Goal: Transaction & Acquisition: Purchase product/service

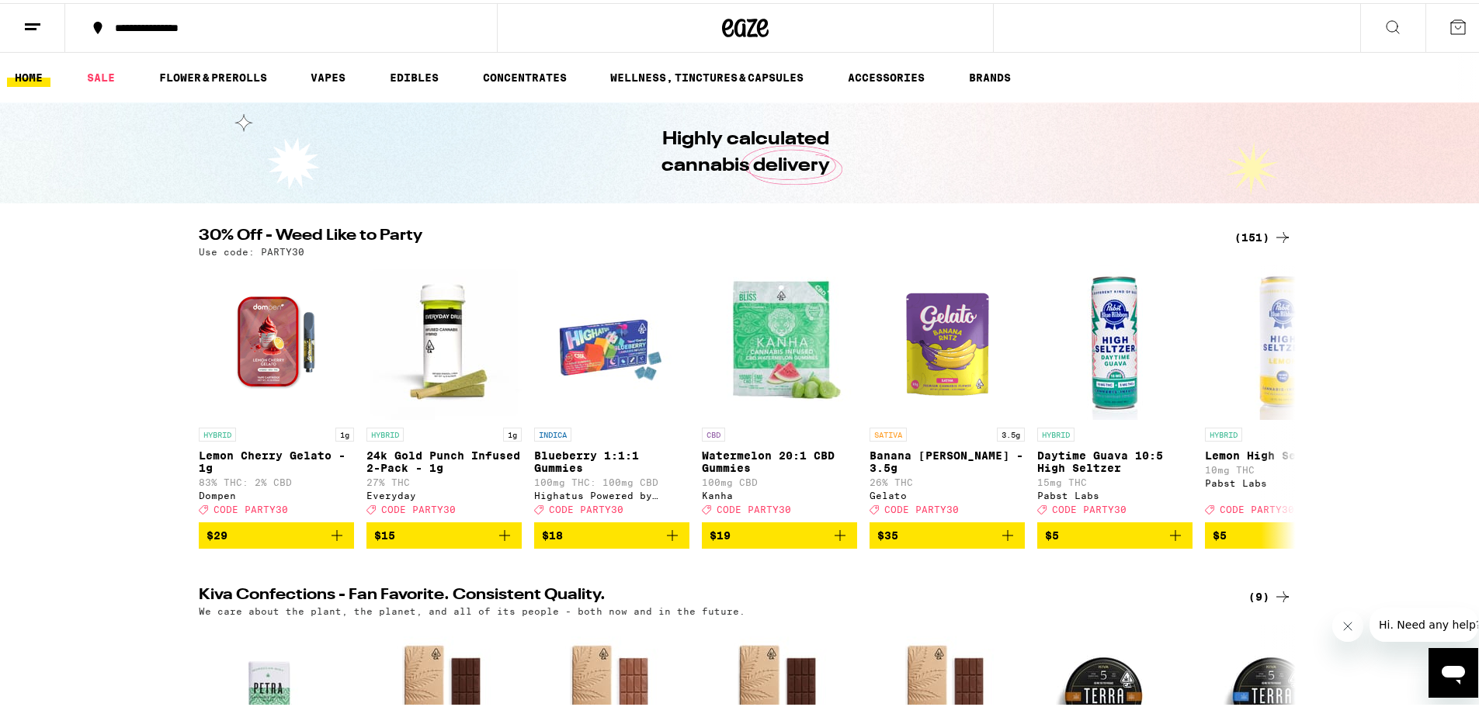
click at [1248, 237] on div "(151)" at bounding box center [1262, 234] width 57 height 19
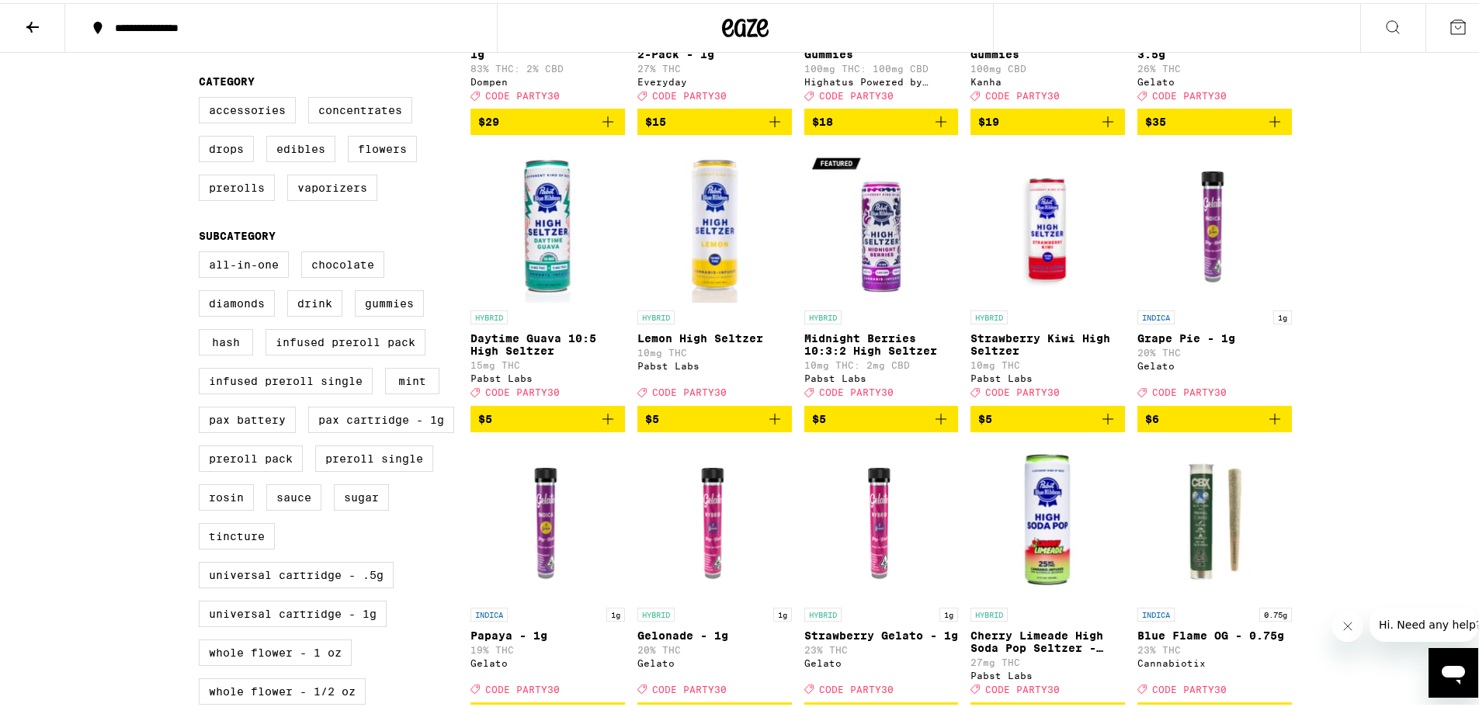
scroll to position [388, 0]
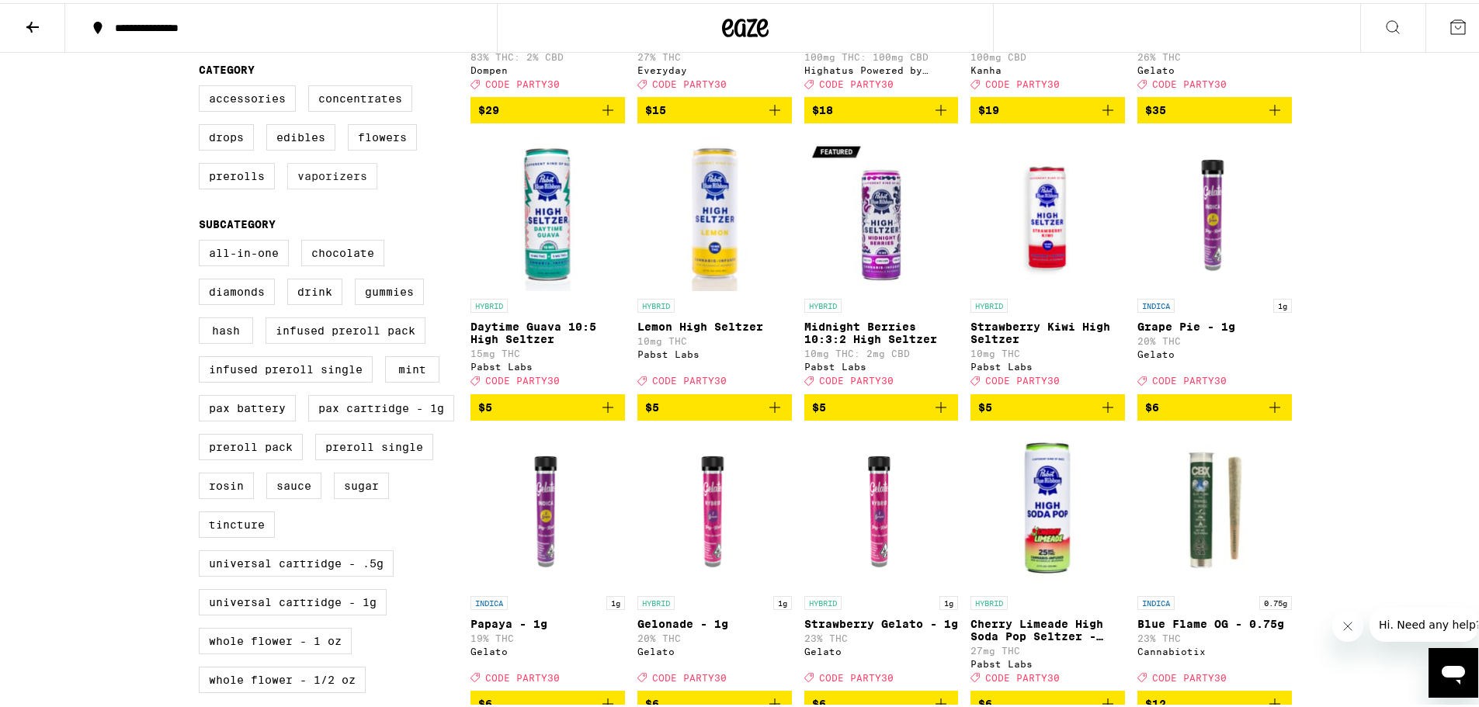
click at [327, 186] on label "Vaporizers" at bounding box center [332, 173] width 90 height 26
click at [203, 85] on input "Vaporizers" at bounding box center [202, 85] width 1 height 1
checkbox input "true"
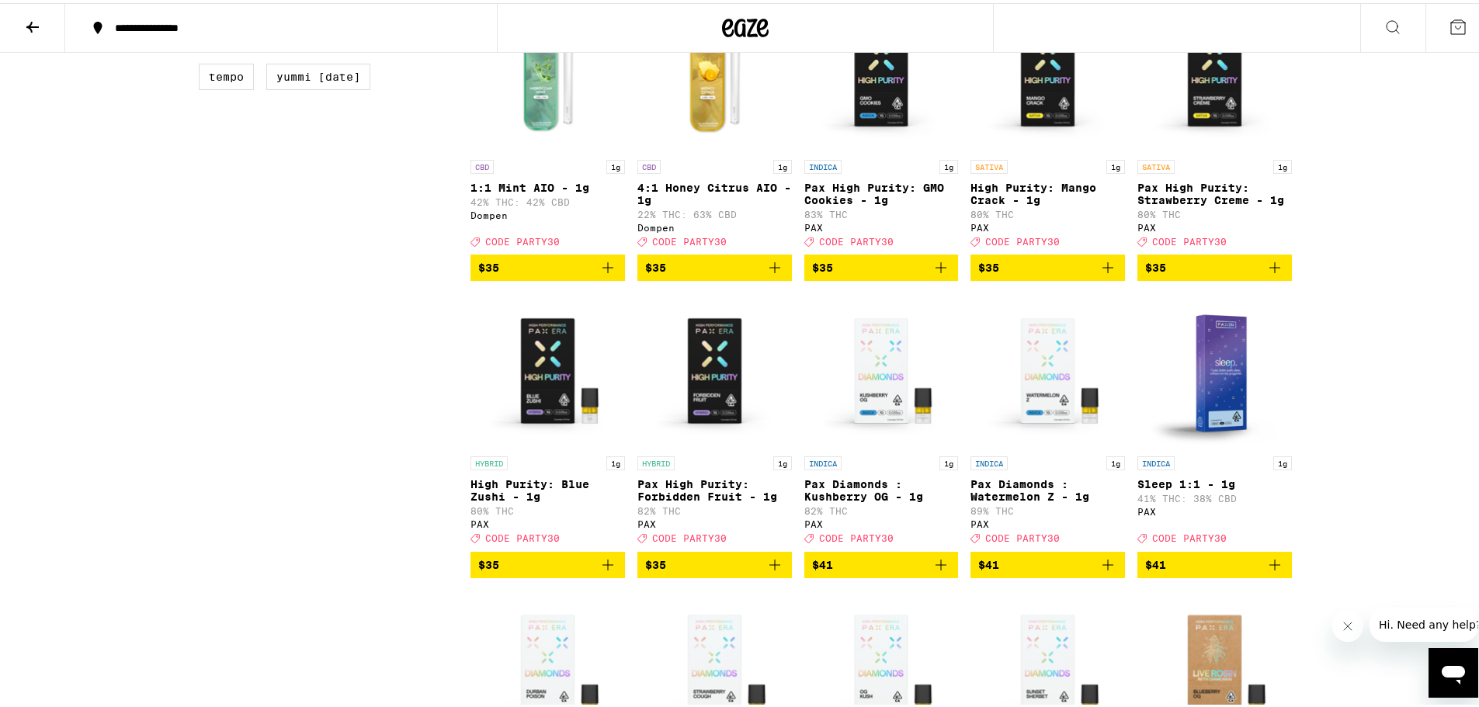
scroll to position [1475, 0]
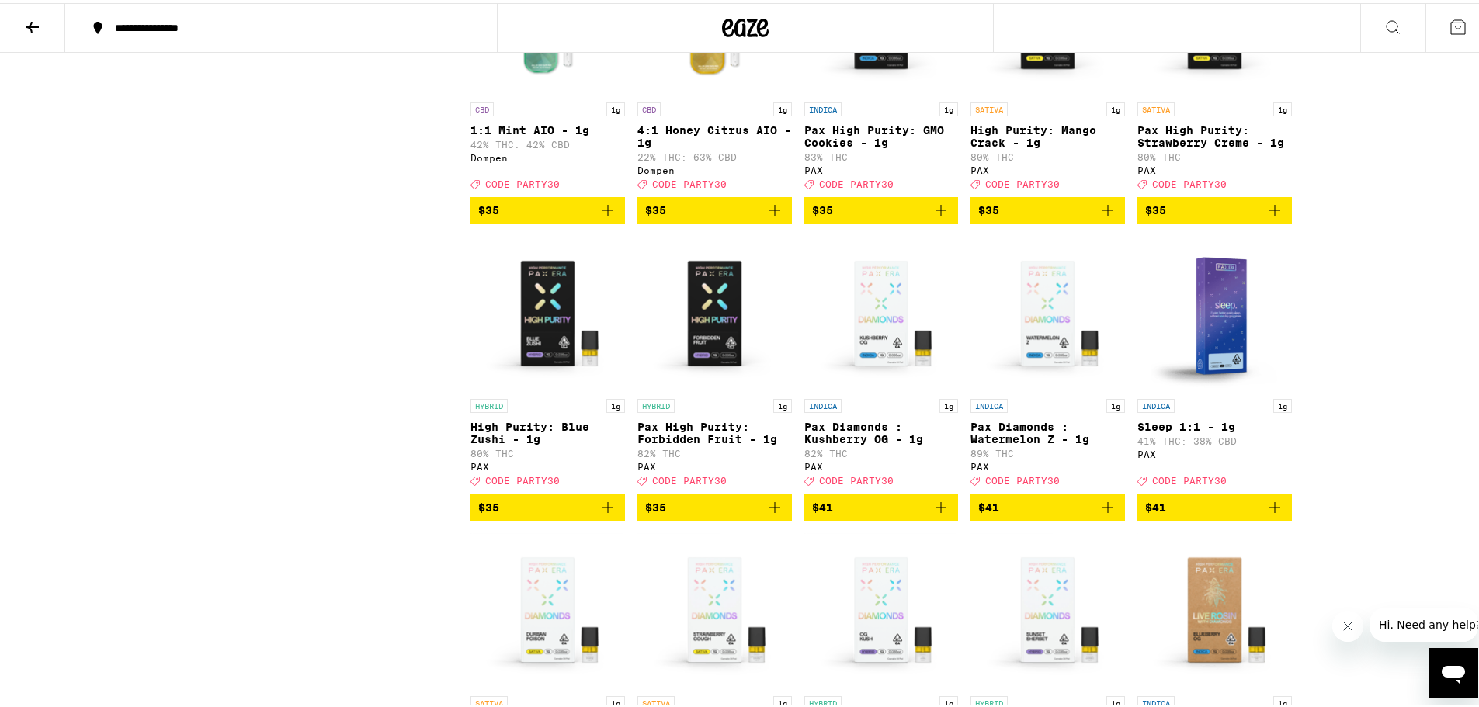
click at [1269, 213] on icon "Add to bag" at bounding box center [1274, 207] width 11 height 11
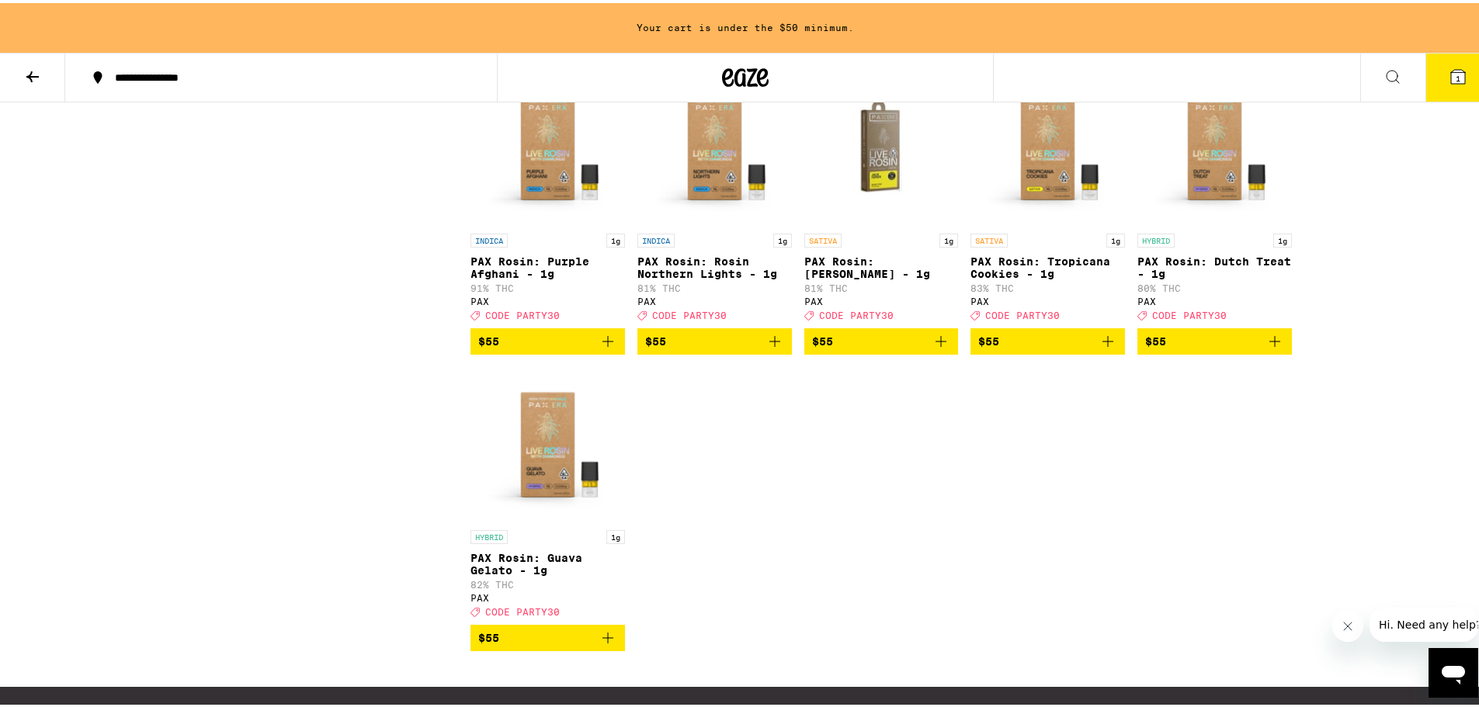
scroll to position [2301, 0]
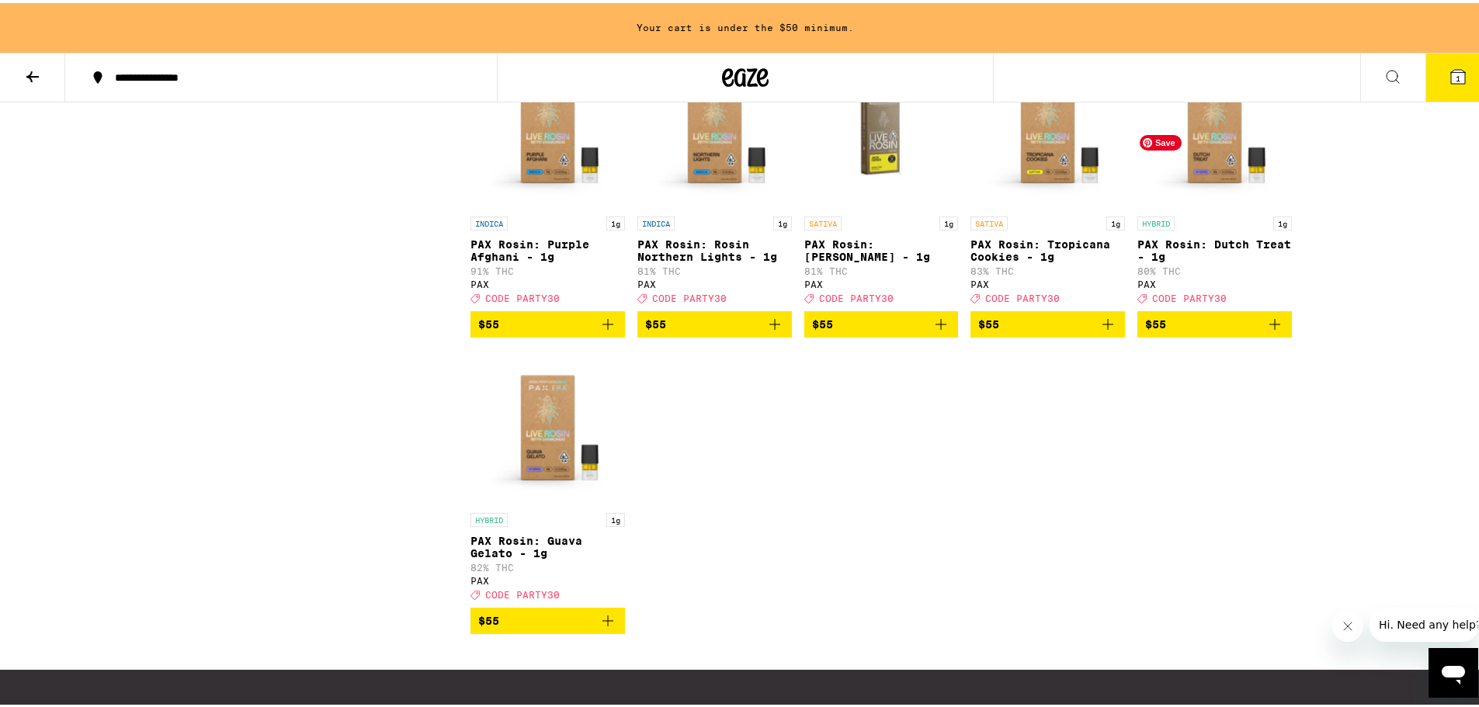
click at [1211, 201] on img "Open page for PAX Rosin: Dutch Treat - 1g from PAX" at bounding box center [1214, 127] width 154 height 155
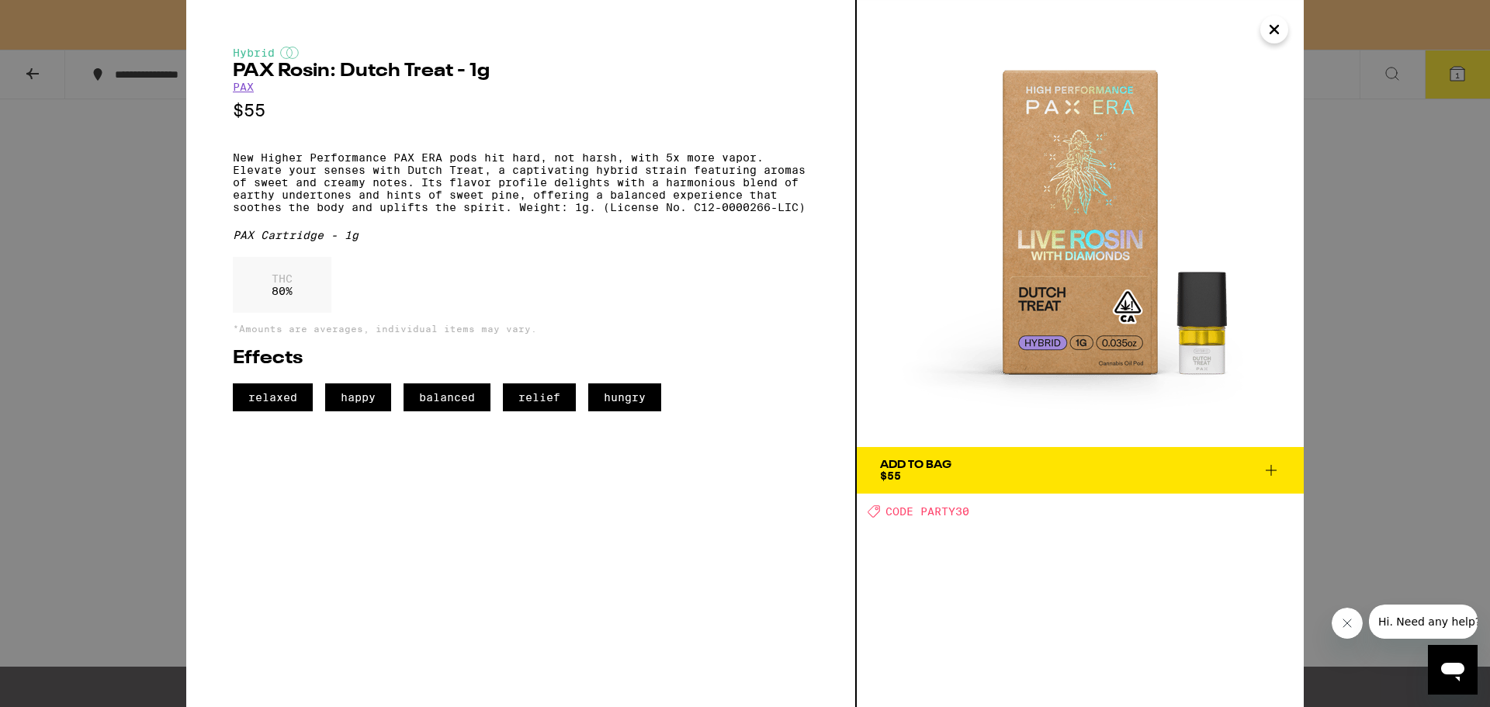
click at [1415, 297] on div "Hybrid PAX Rosin: Dutch Treat - 1g PAX $55 New Higher Performance PAX ERA pods …" at bounding box center [745, 353] width 1490 height 707
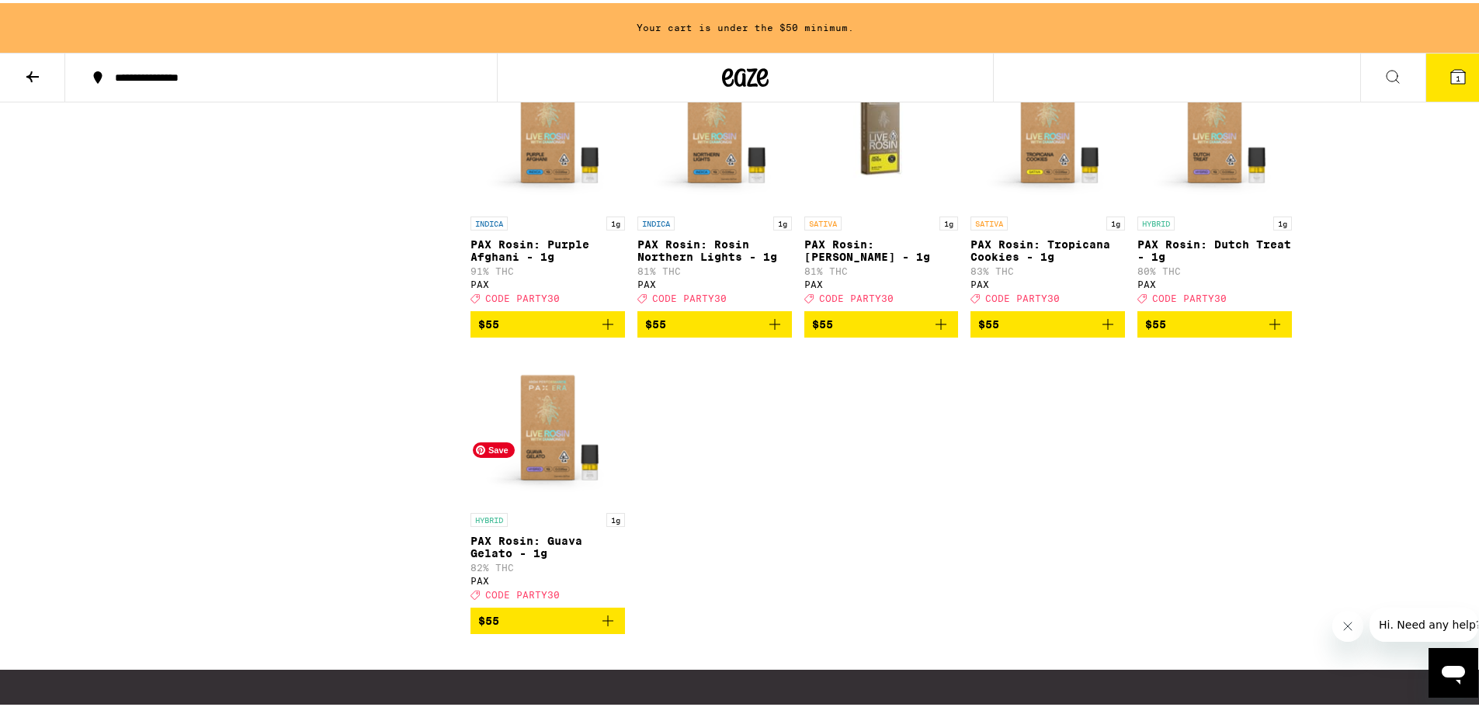
click at [498, 467] on img "Open page for PAX Rosin: Guava Gelato - 1g from PAX" at bounding box center [547, 424] width 154 height 155
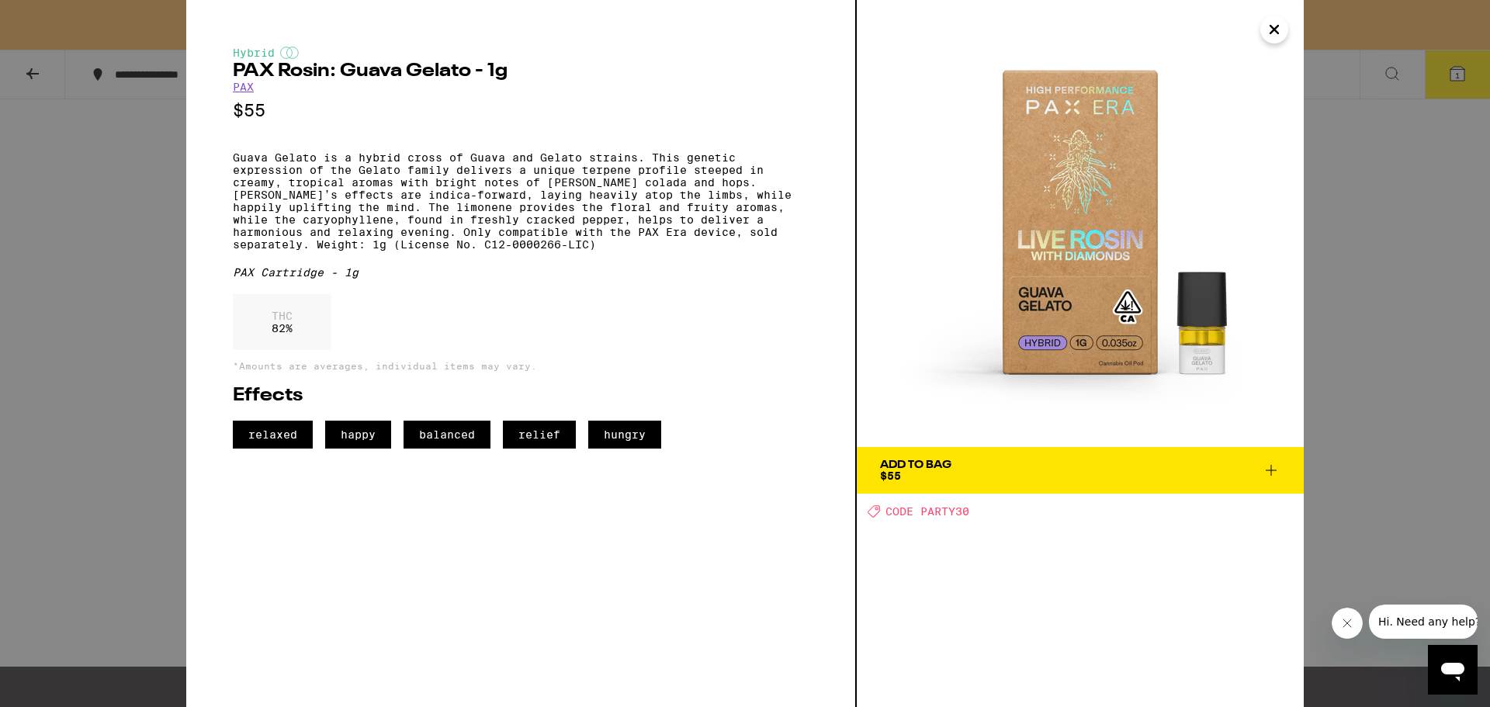
click at [1437, 356] on div "Hybrid PAX Rosin: Guava Gelato - 1g PAX $55 Guava Gelato is a hybrid cross of G…" at bounding box center [745, 353] width 1490 height 707
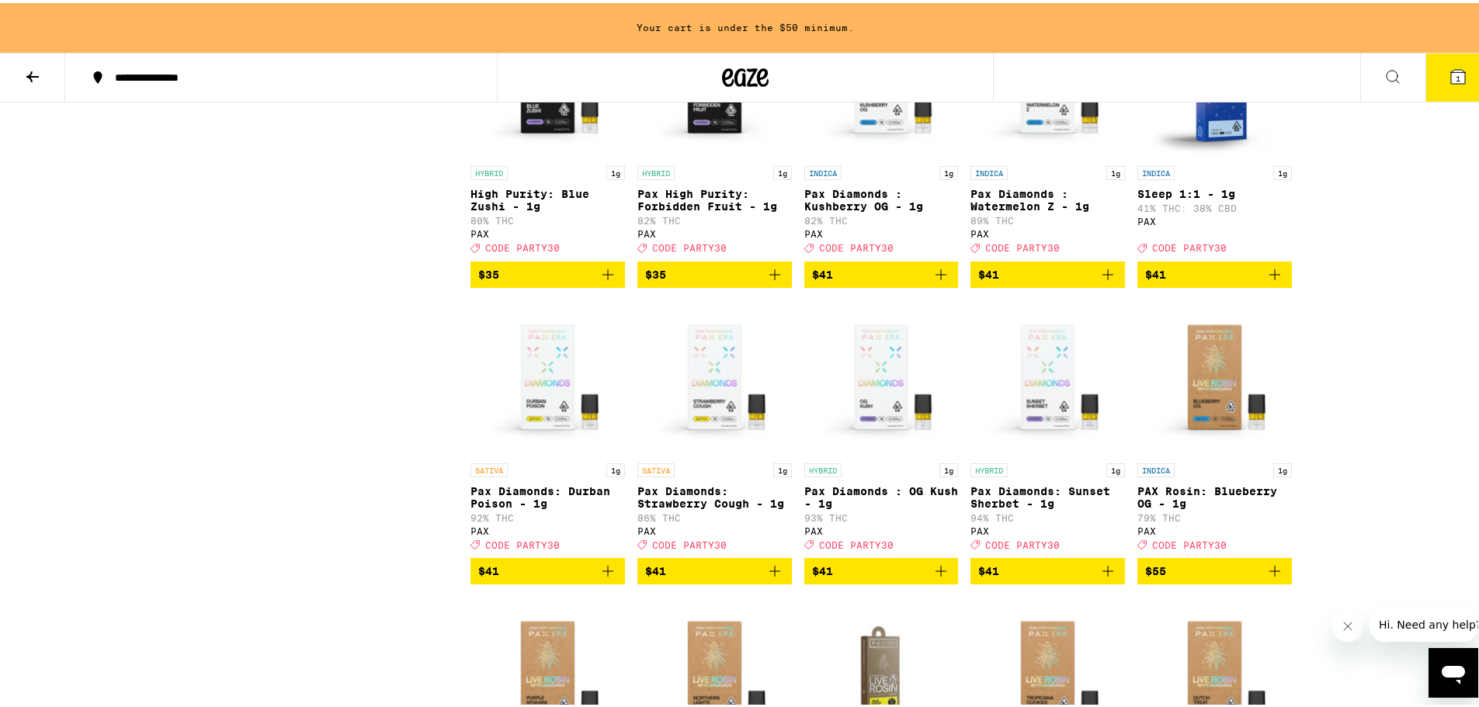
scroll to position [1835, 0]
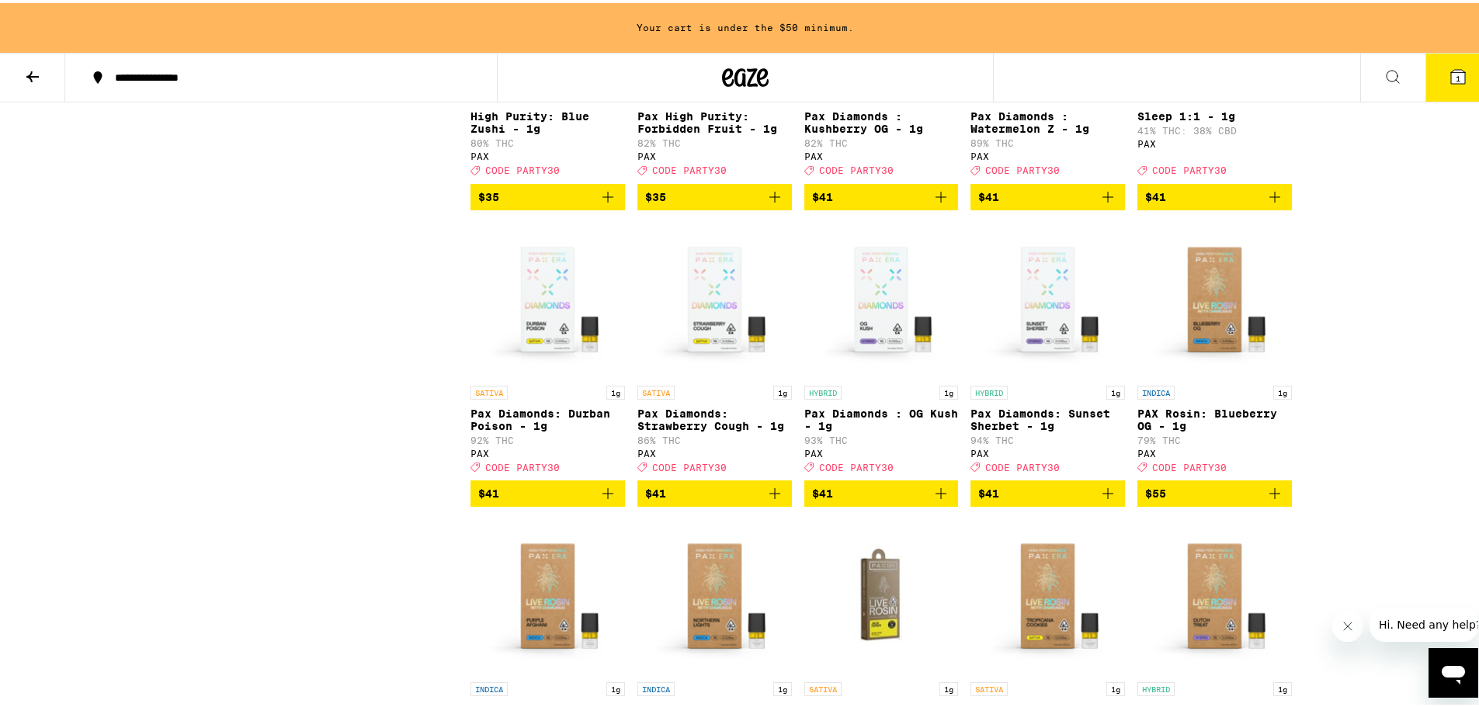
click at [775, 500] on icon "Add to bag" at bounding box center [774, 490] width 19 height 19
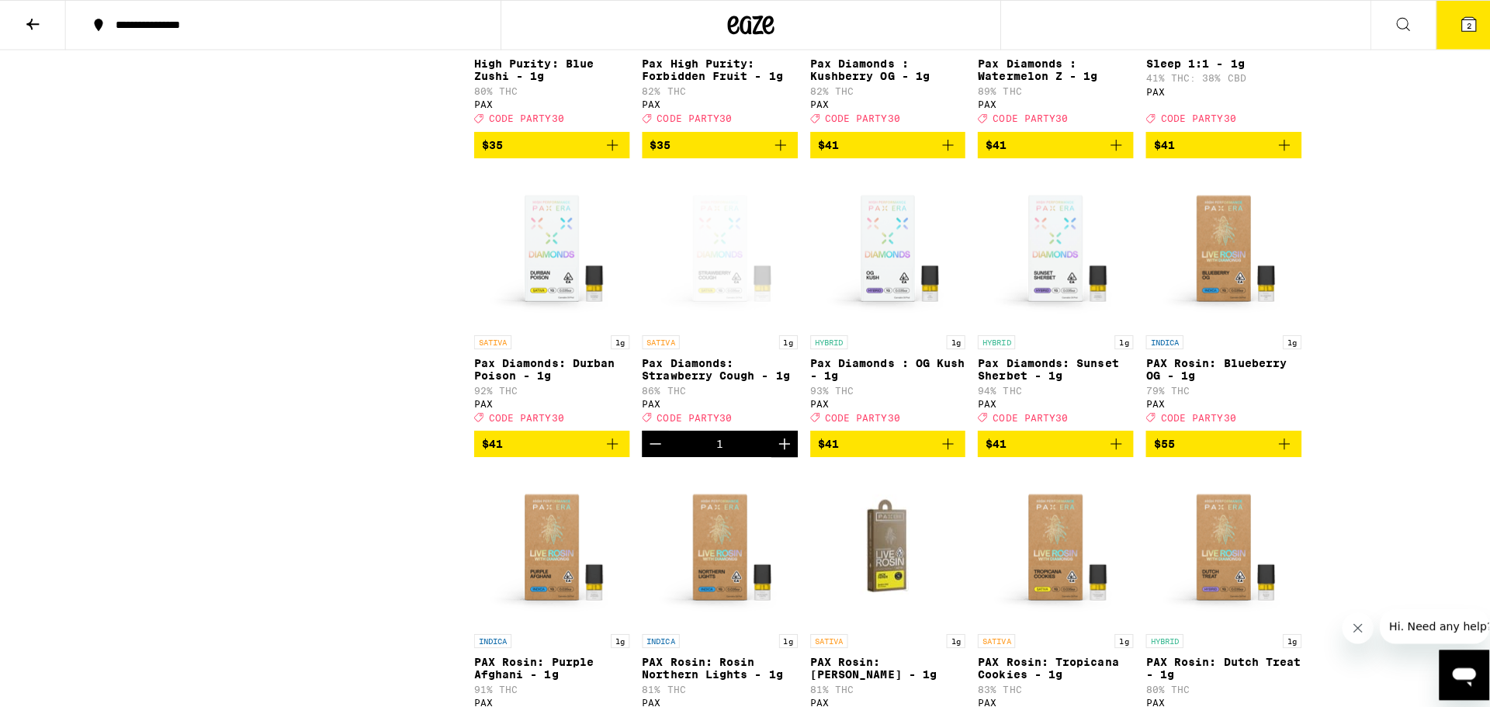
scroll to position [1785, 0]
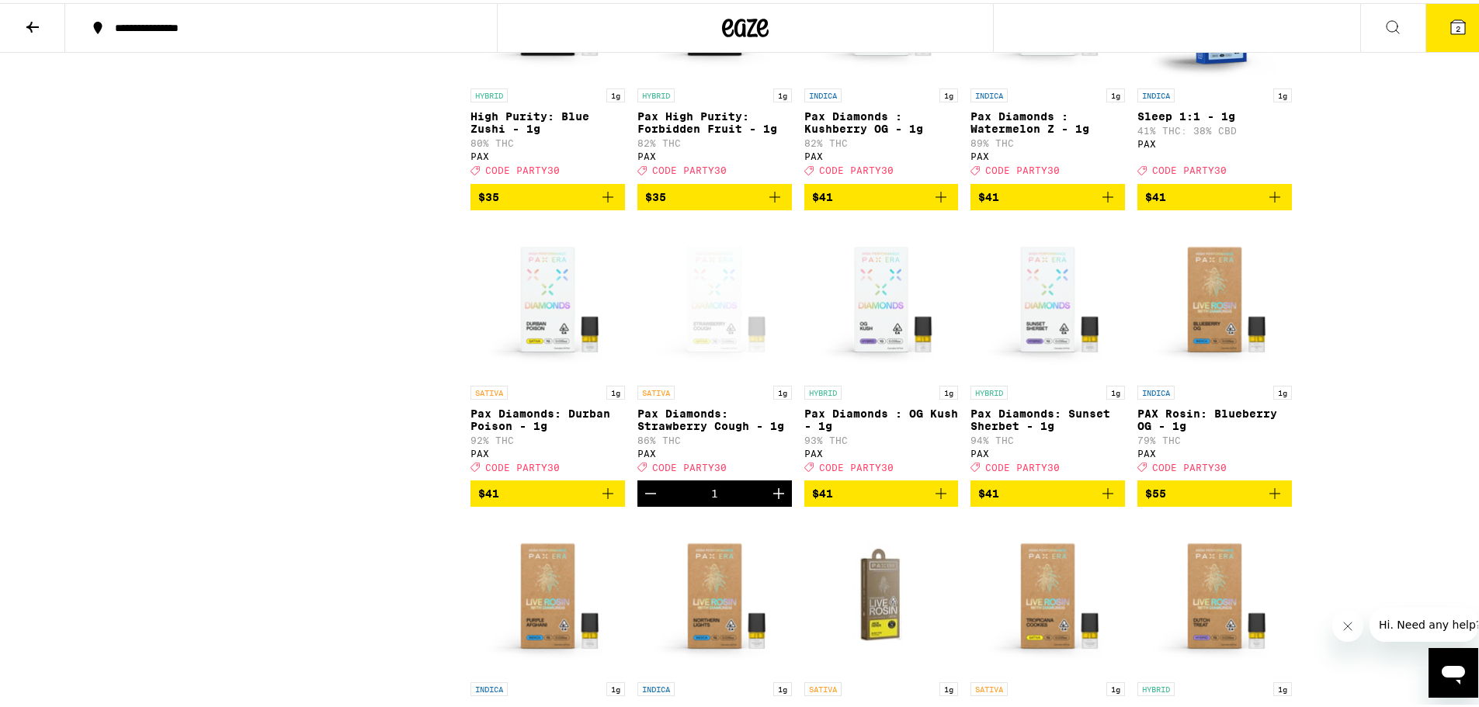
click at [1425, 22] on button "2" at bounding box center [1457, 25] width 65 height 48
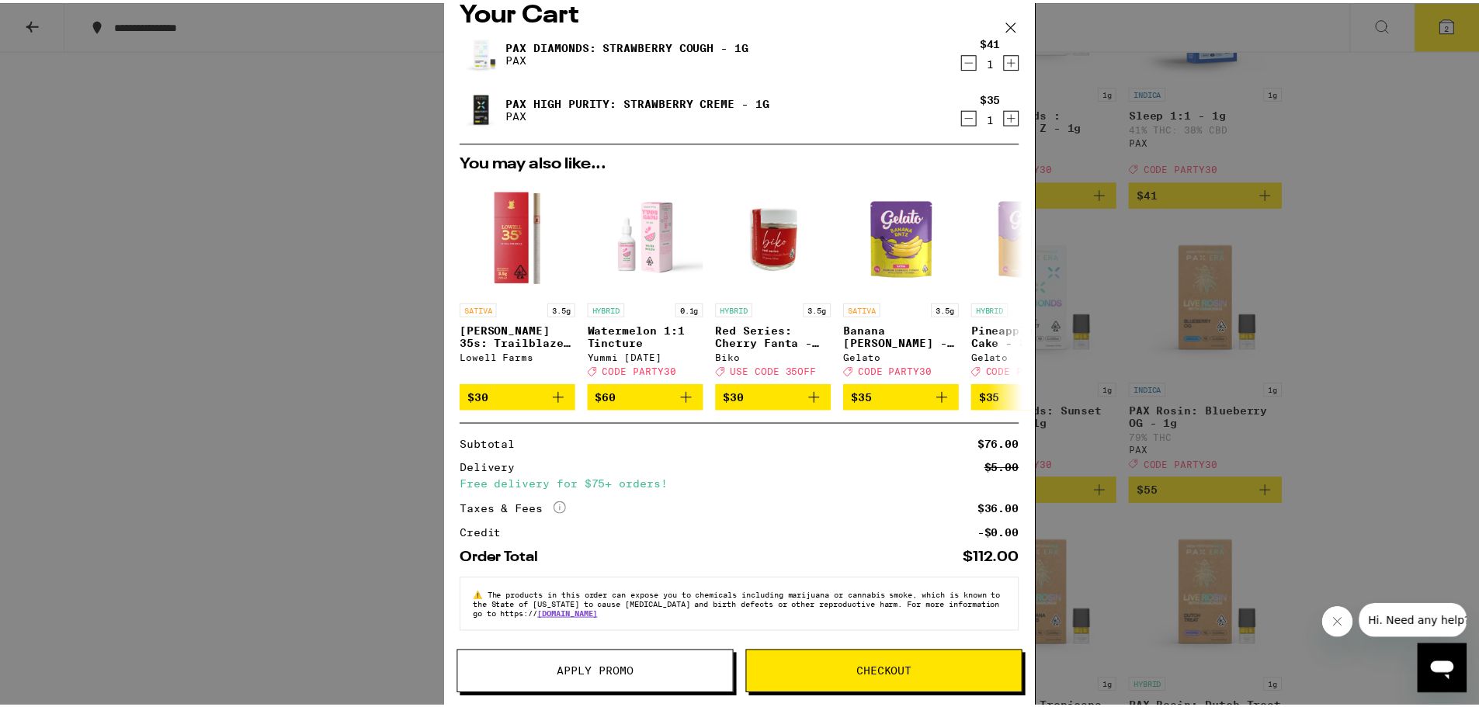
scroll to position [33, 0]
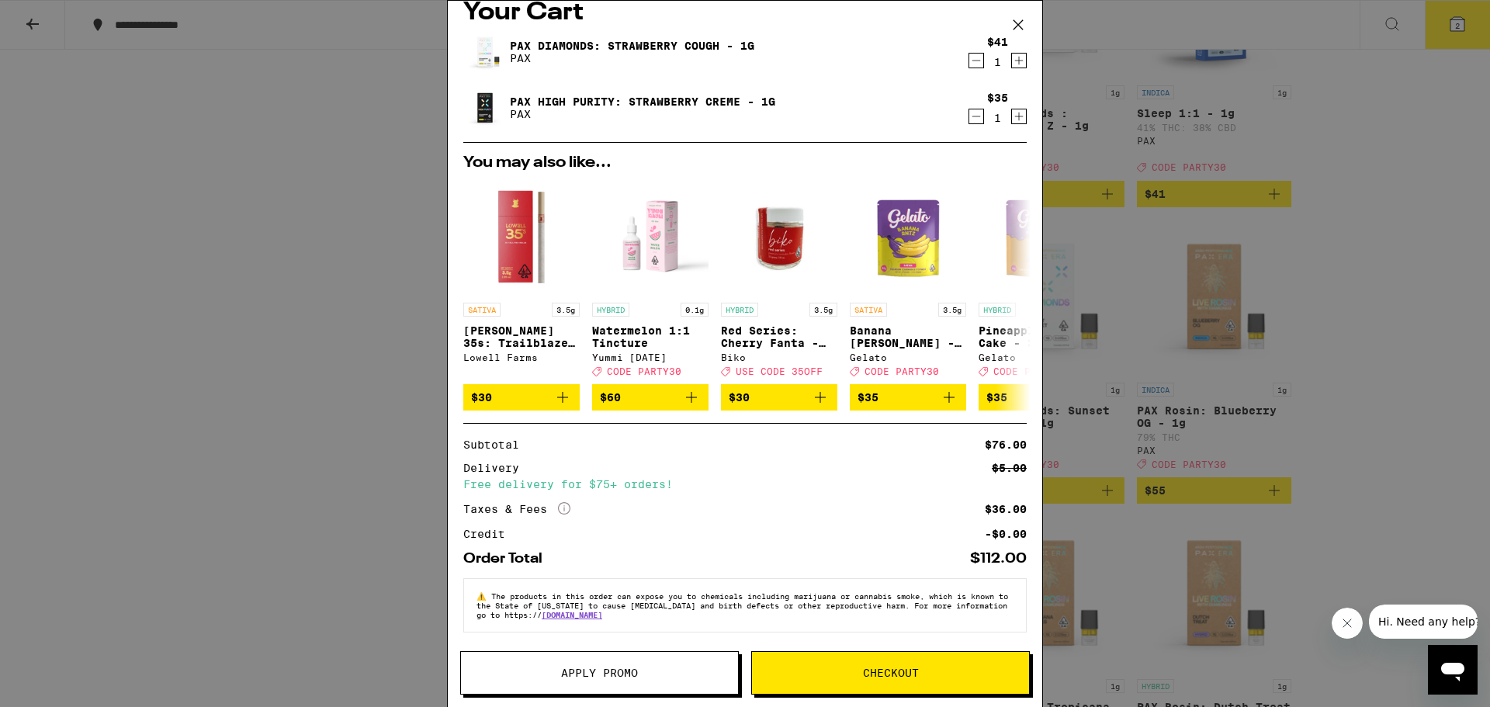
click at [616, 675] on span "Apply Promo" at bounding box center [599, 673] width 77 height 11
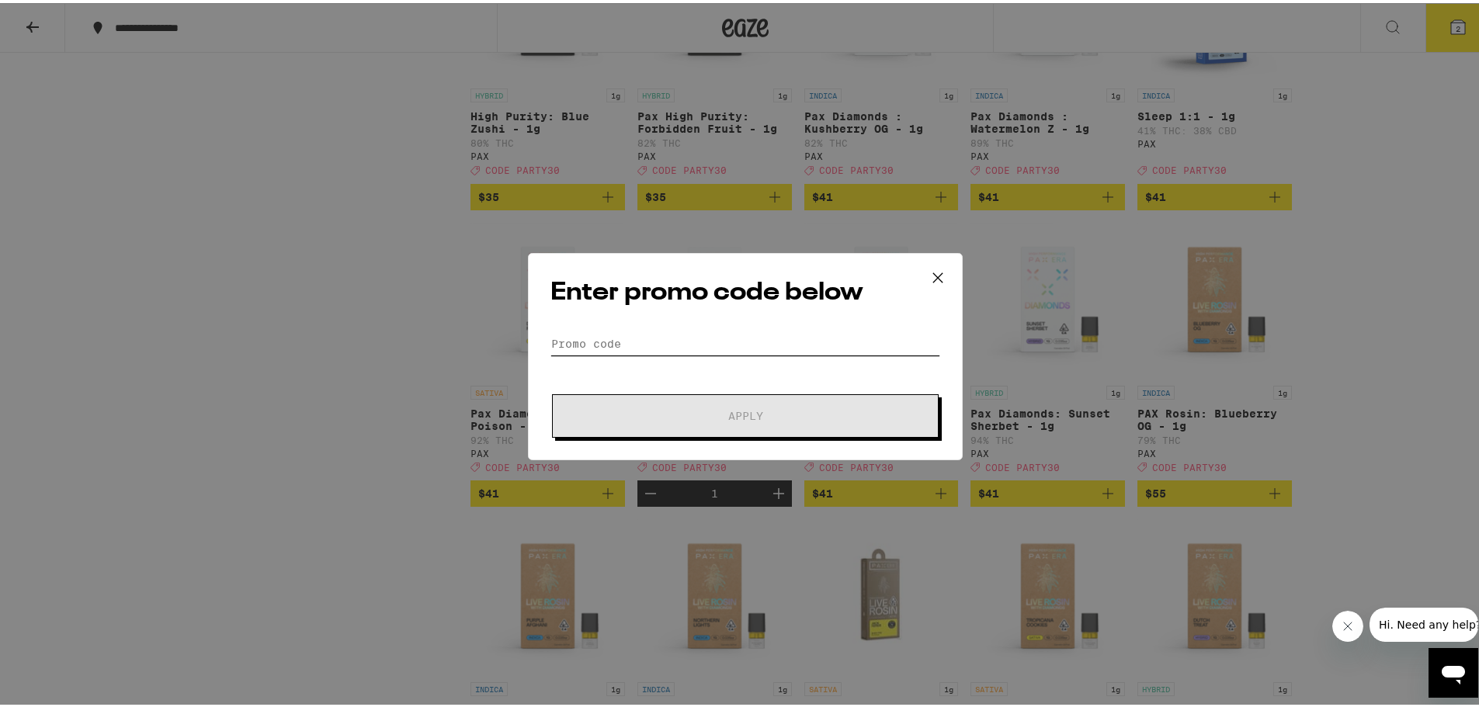
click at [780, 338] on input "Promo Code" at bounding box center [745, 340] width 390 height 23
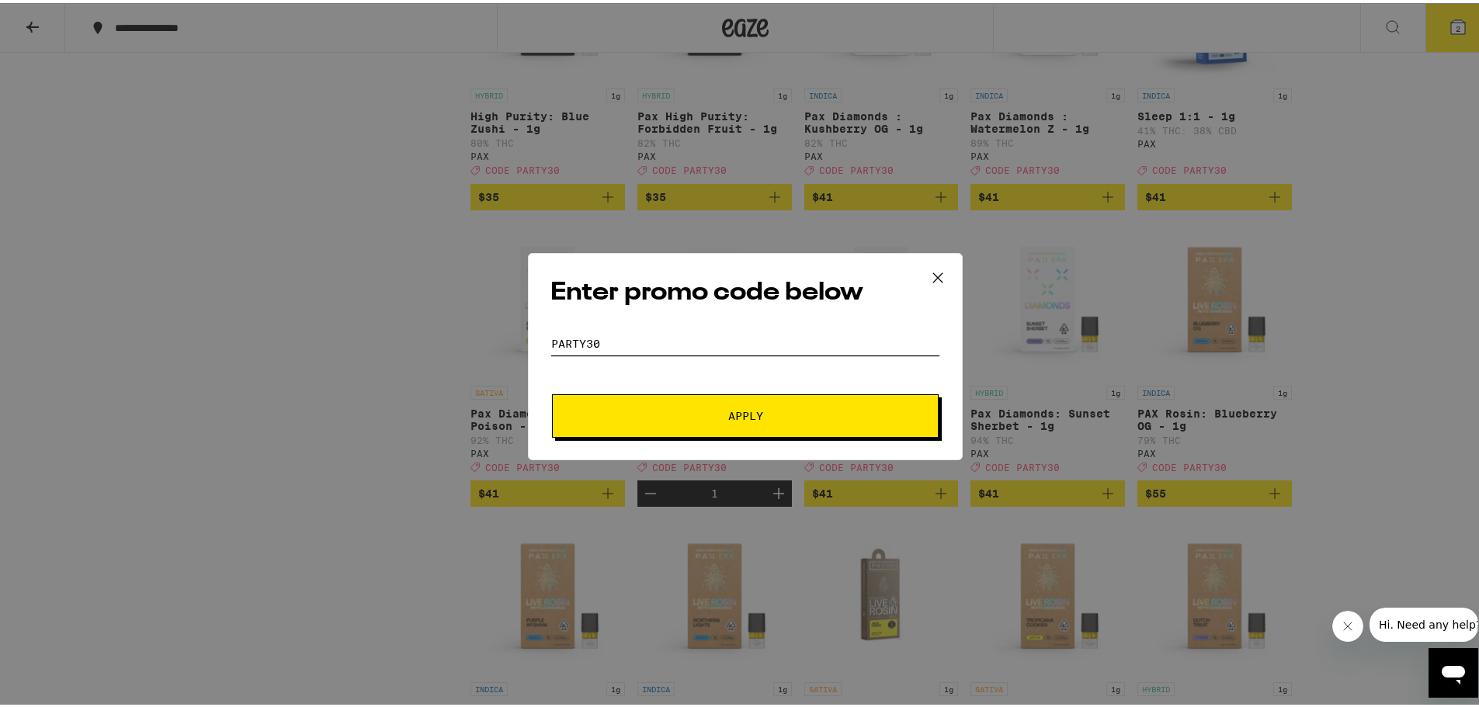
type input "PARTY30"
click at [779, 425] on button "Apply" at bounding box center [745, 412] width 387 height 43
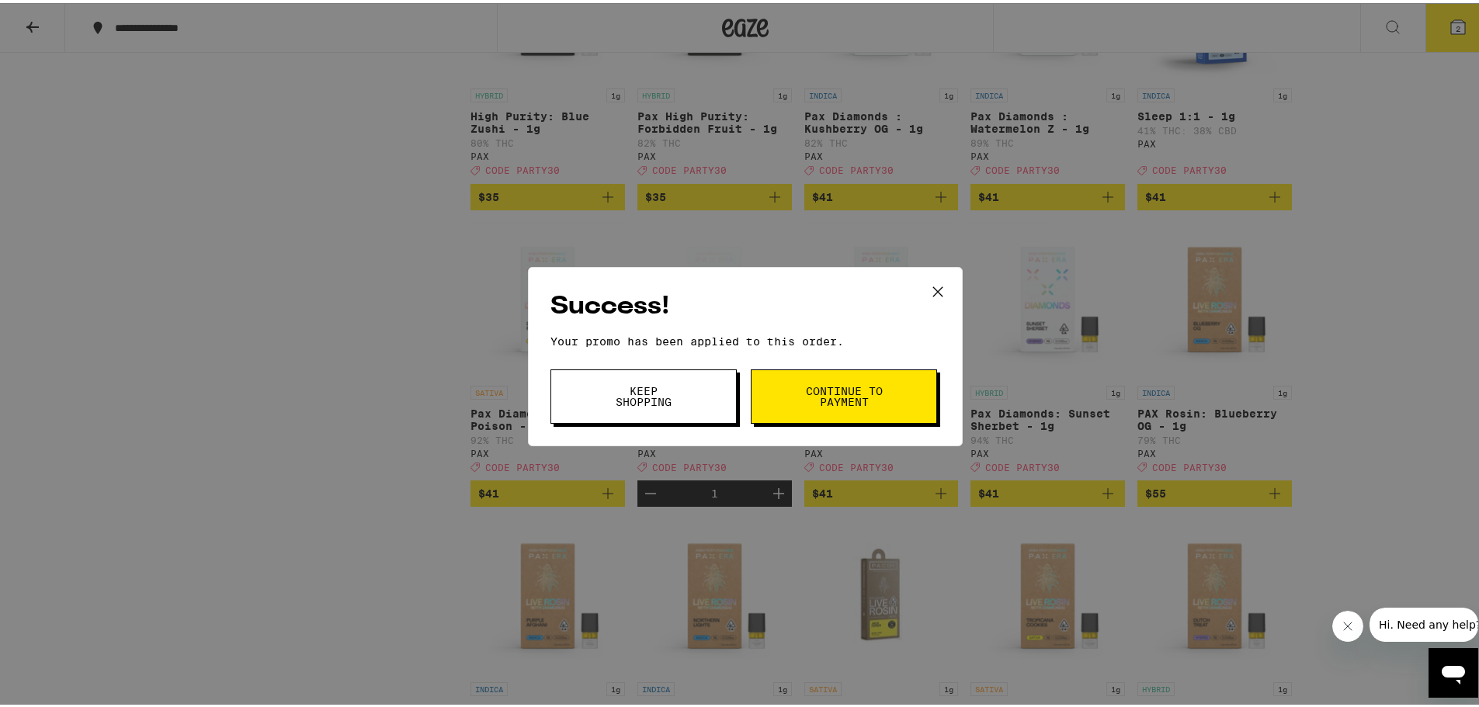
click at [831, 401] on span "Continue to payment" at bounding box center [843, 394] width 79 height 22
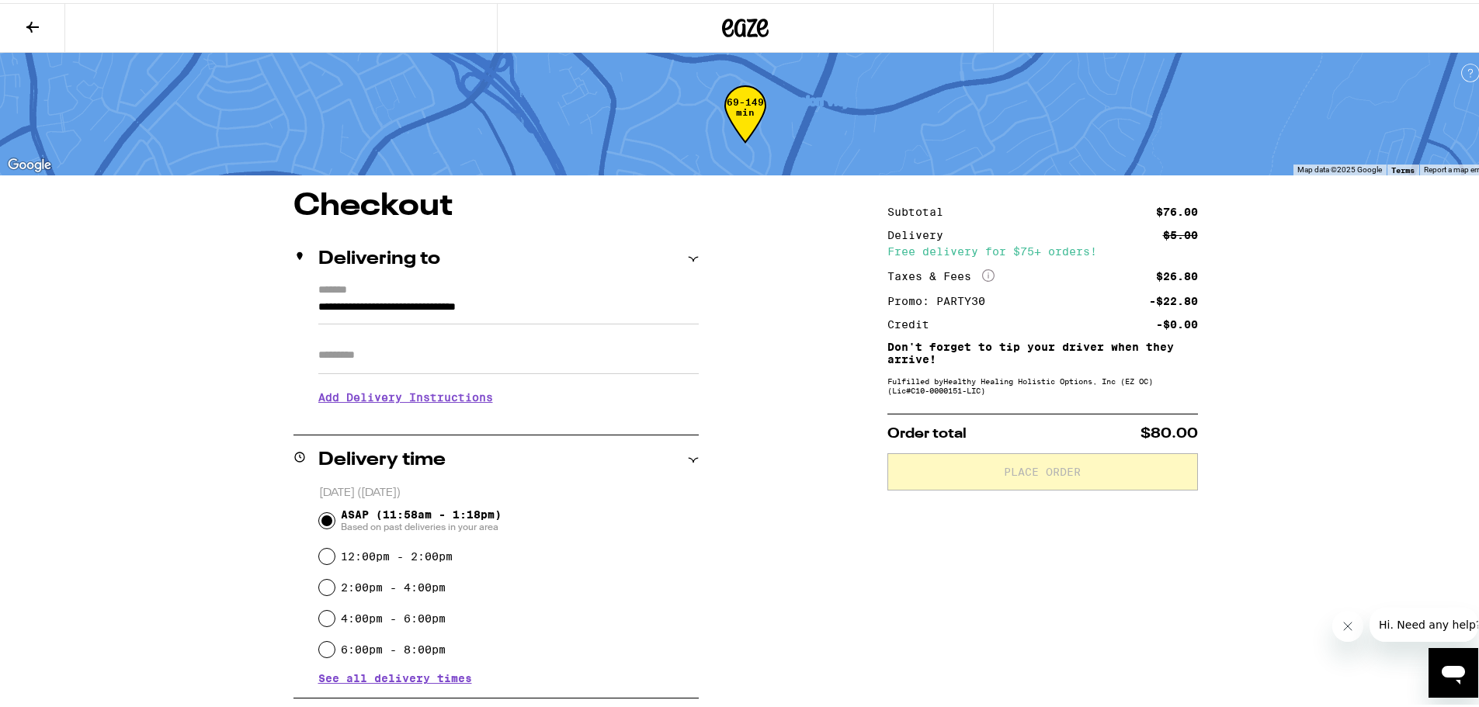
click at [157, 395] on div "**********" at bounding box center [745, 519] width 1490 height 1039
click at [124, 470] on div "**********" at bounding box center [745, 519] width 1490 height 1039
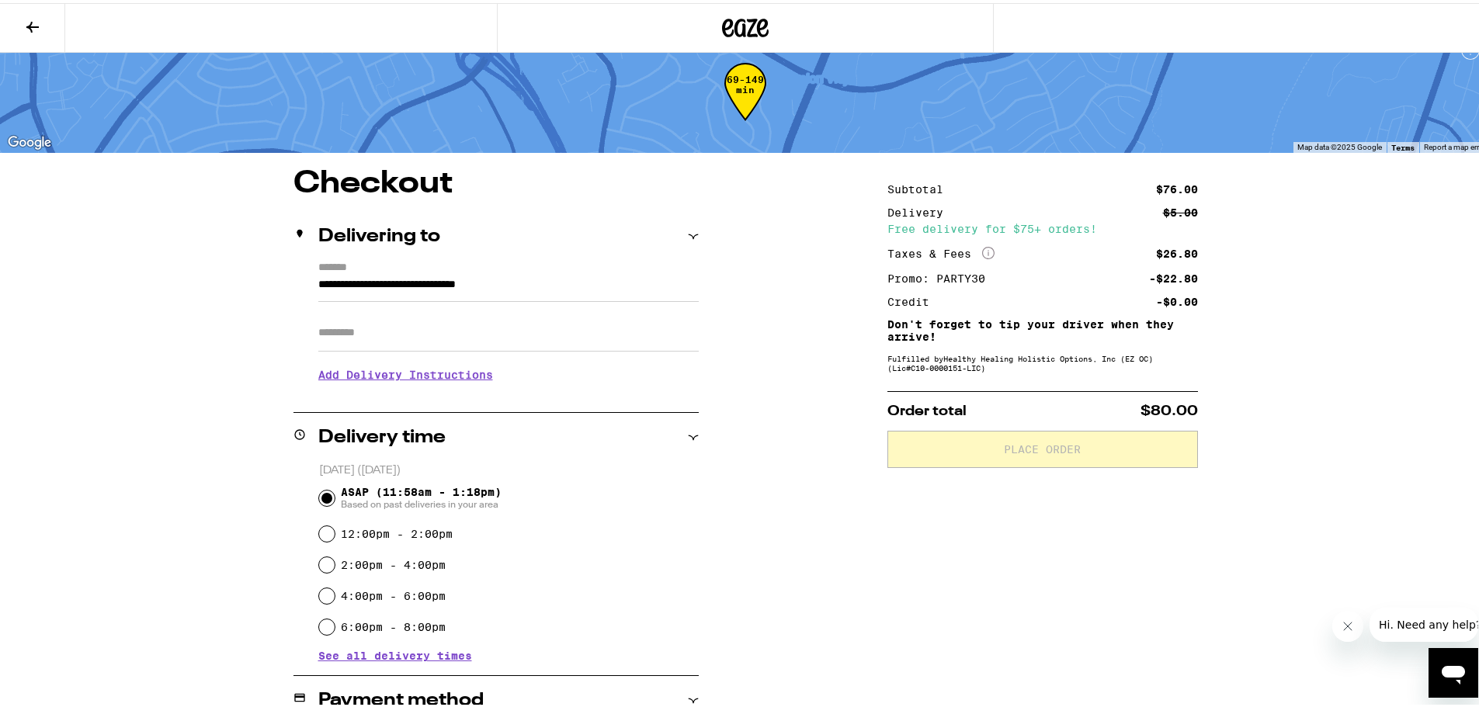
scroll to position [22, 0]
click at [376, 378] on h3 "Add Delivery Instructions" at bounding box center [508, 373] width 380 height 36
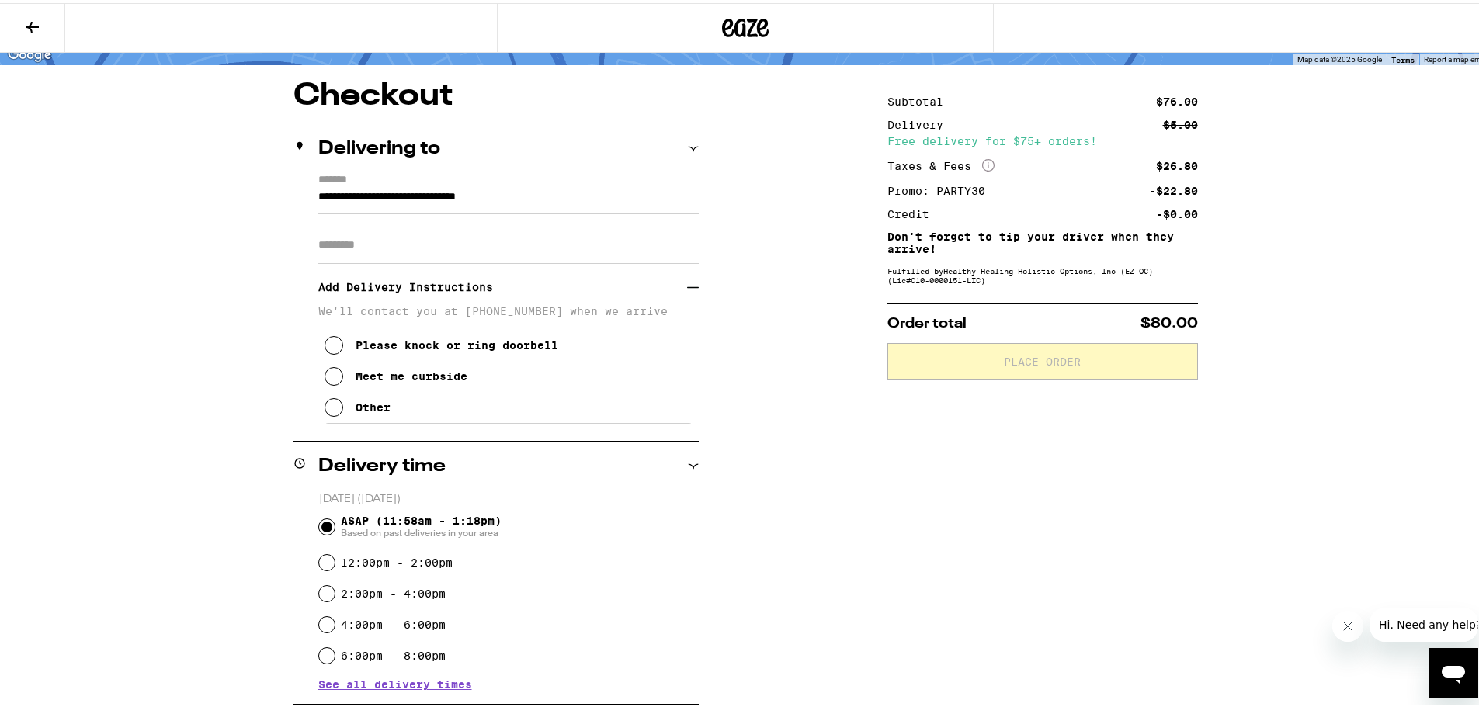
scroll to position [177, 0]
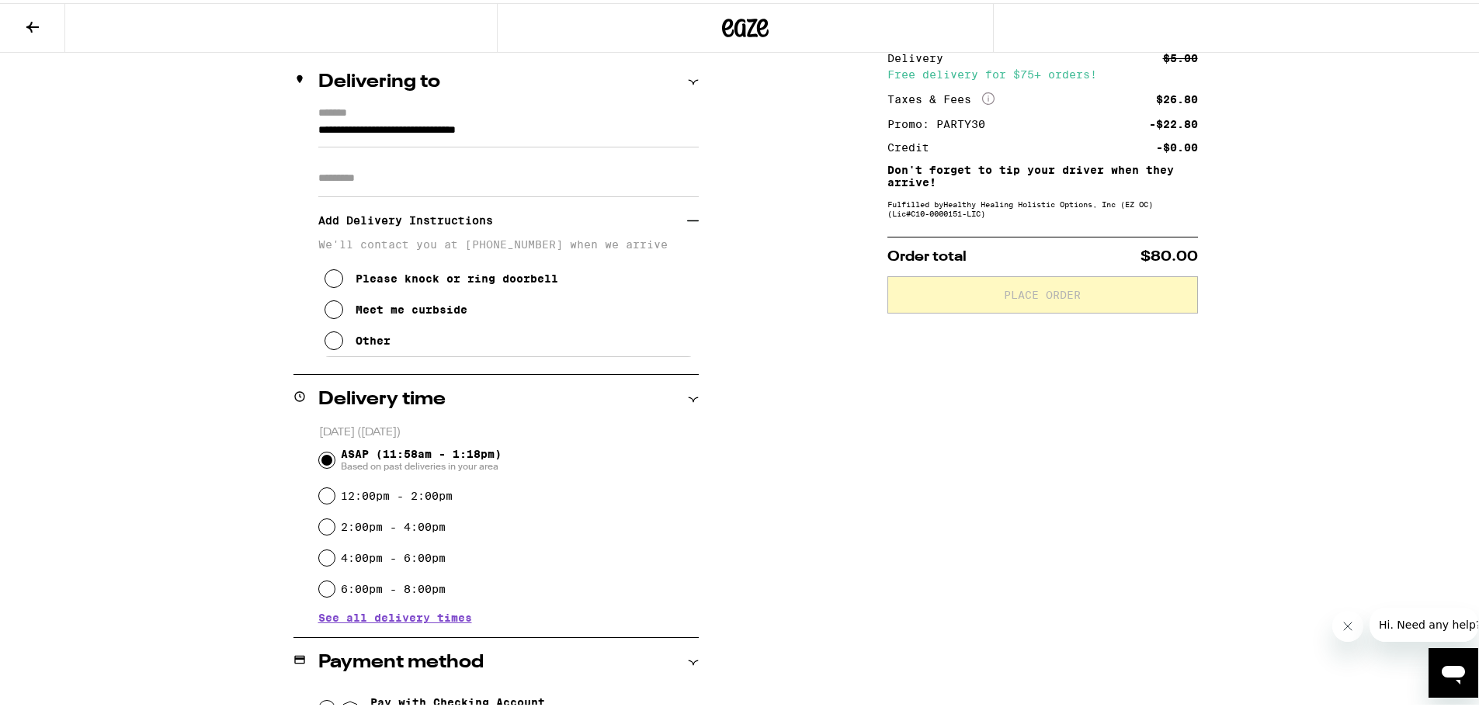
click at [328, 316] on icon at bounding box center [333, 306] width 19 height 19
click at [196, 358] on div "**********" at bounding box center [745, 495] width 1118 height 968
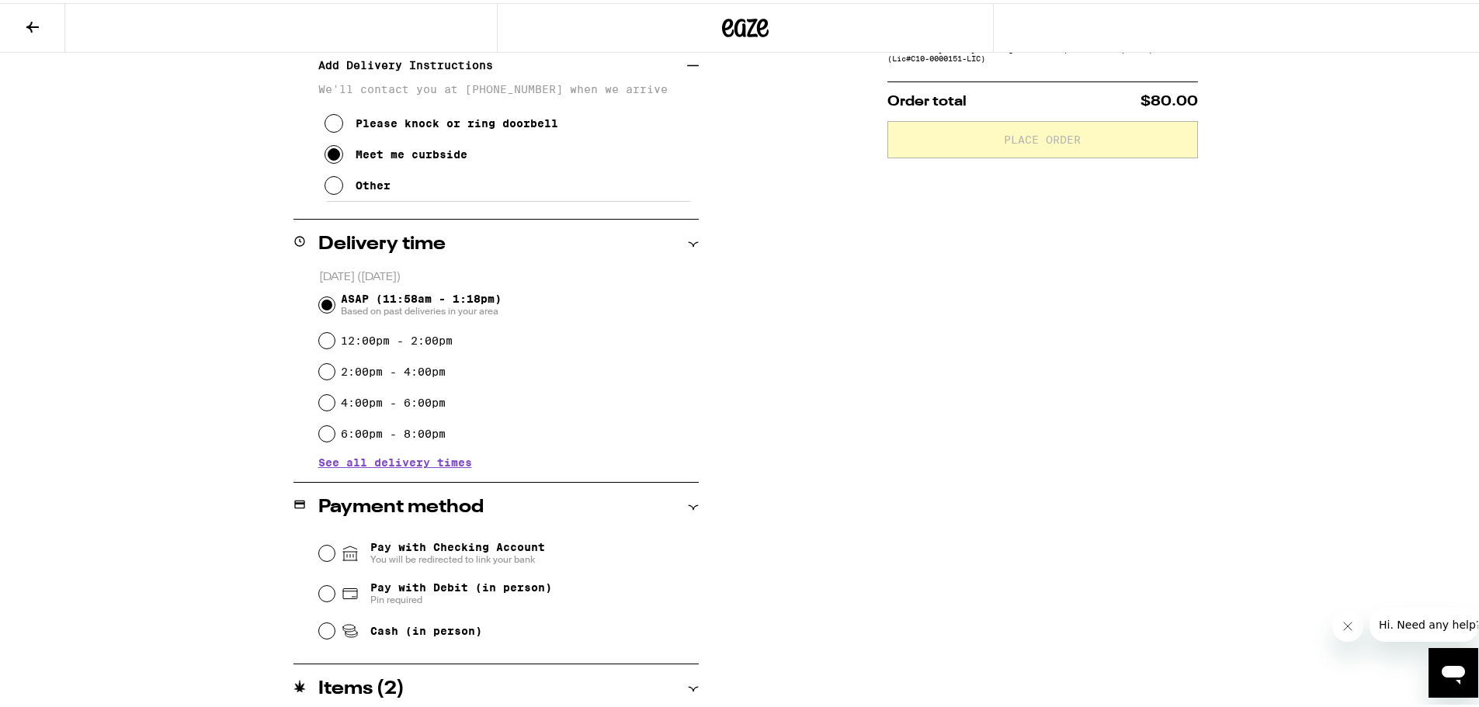
click at [1067, 453] on div "Subtotal $76.00 Delivery $5.00 Free delivery for $75+ orders! Taxes & Fees More…" at bounding box center [1042, 340] width 311 height 968
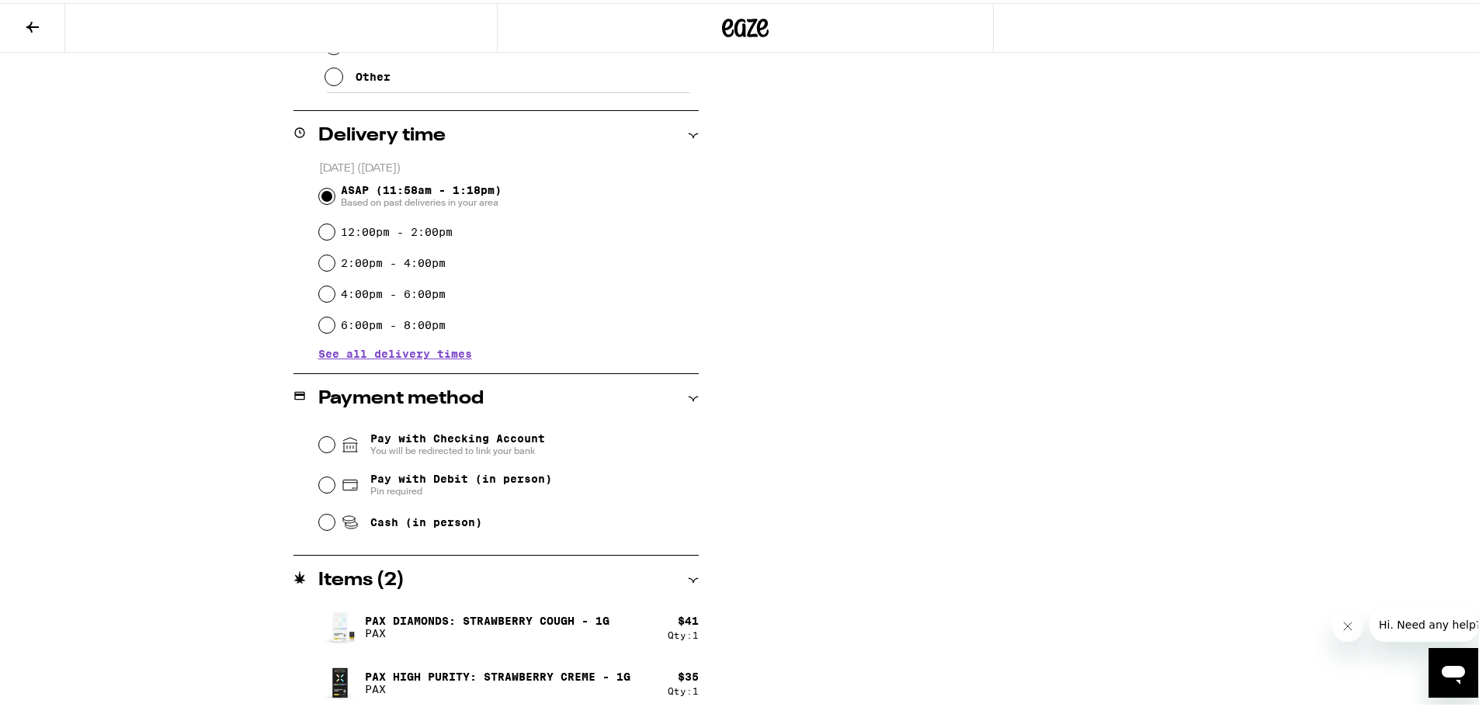
scroll to position [449, 0]
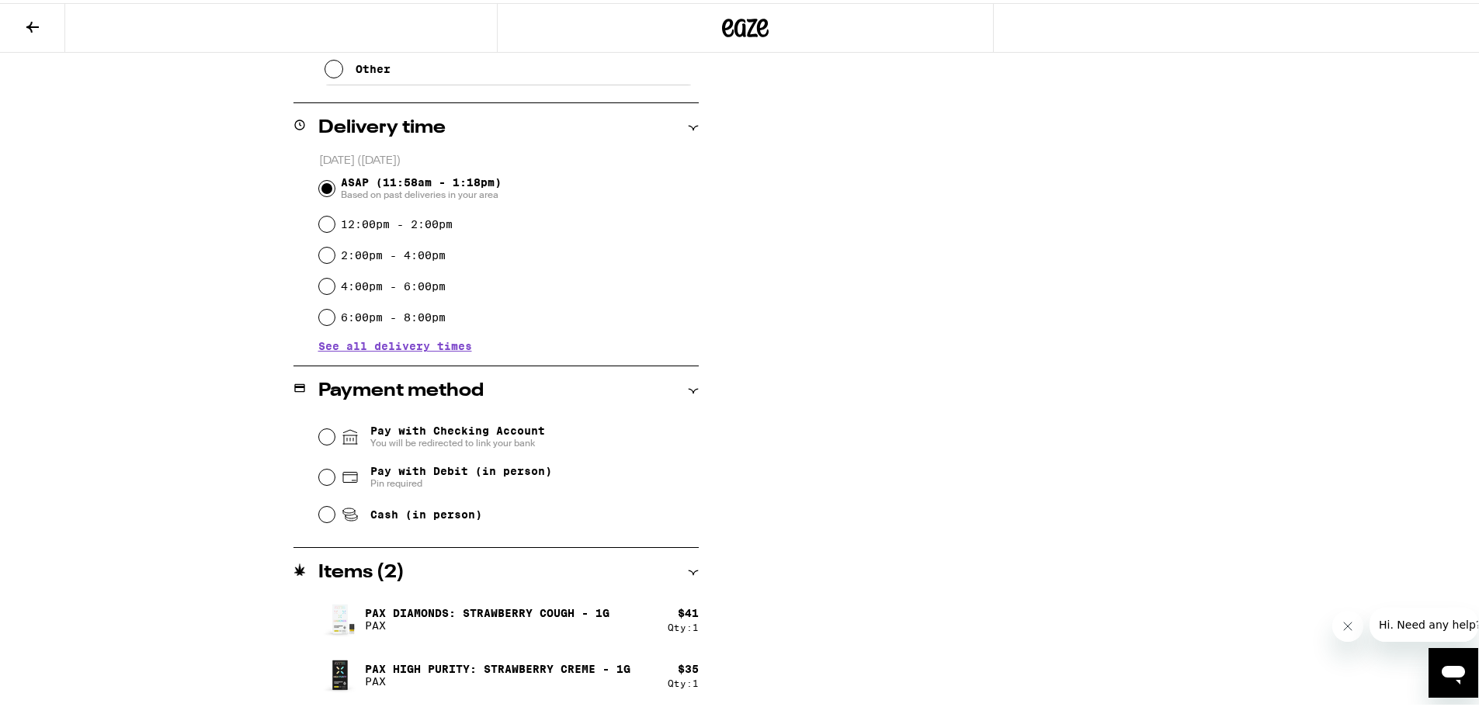
click at [154, 369] on div "**********" at bounding box center [745, 129] width 1490 height 1156
click at [364, 339] on span "See all delivery times" at bounding box center [395, 343] width 154 height 11
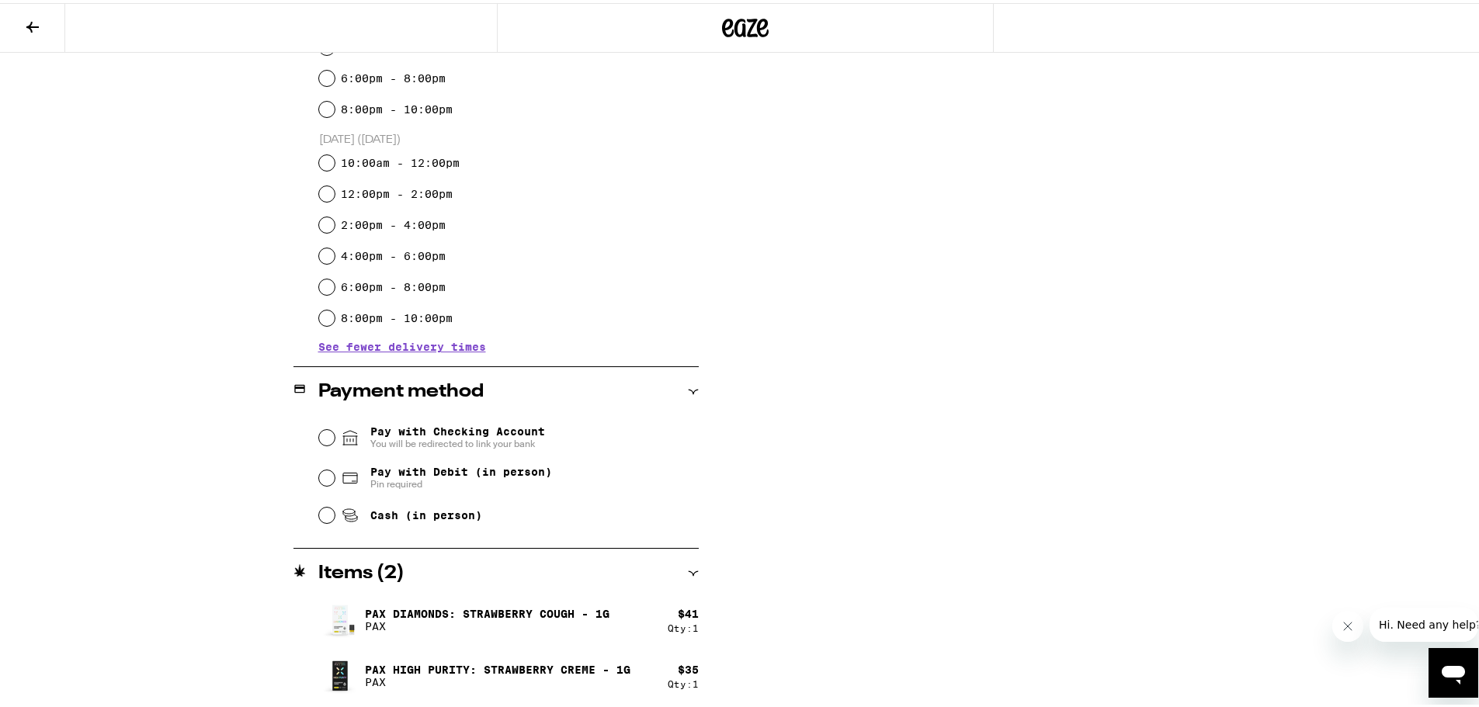
scroll to position [689, 0]
click at [168, 363] on div "**********" at bounding box center [745, 9] width 1490 height 1396
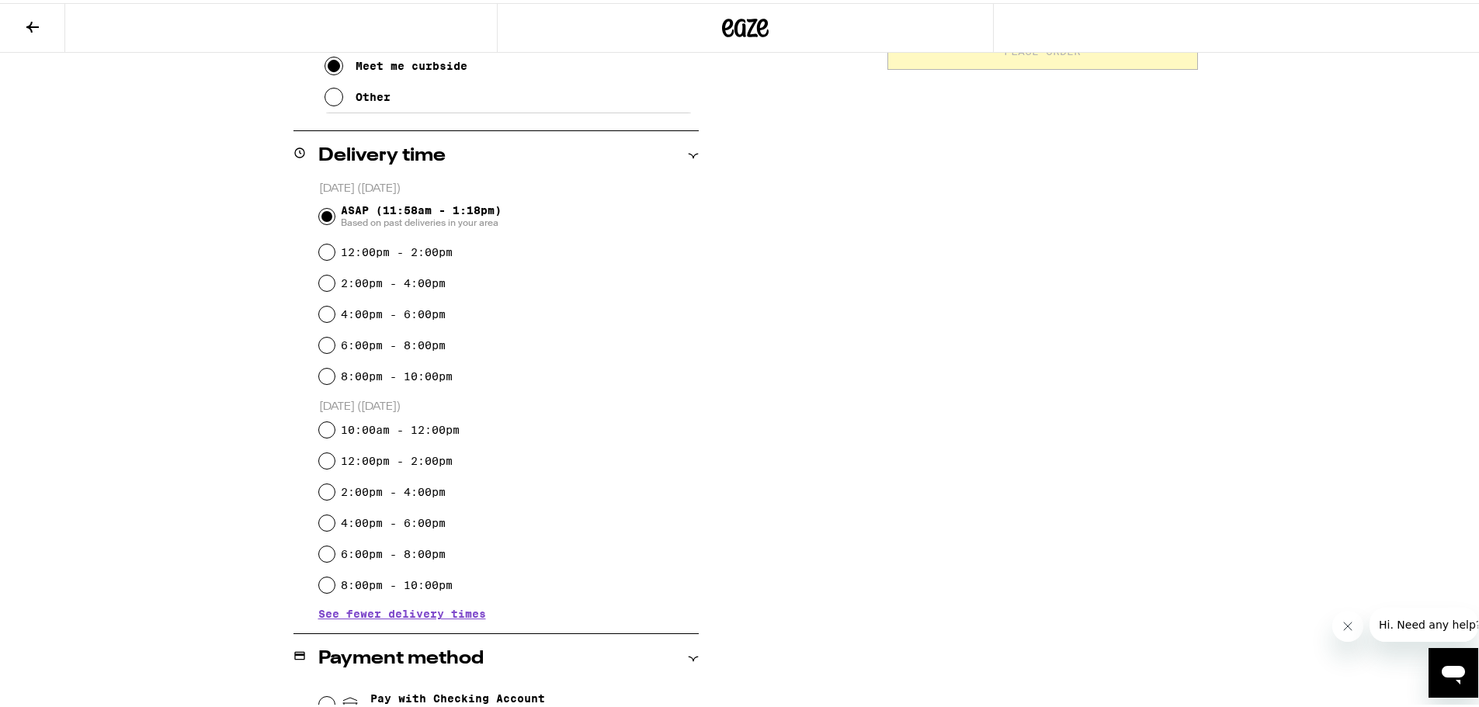
scroll to position [145, 0]
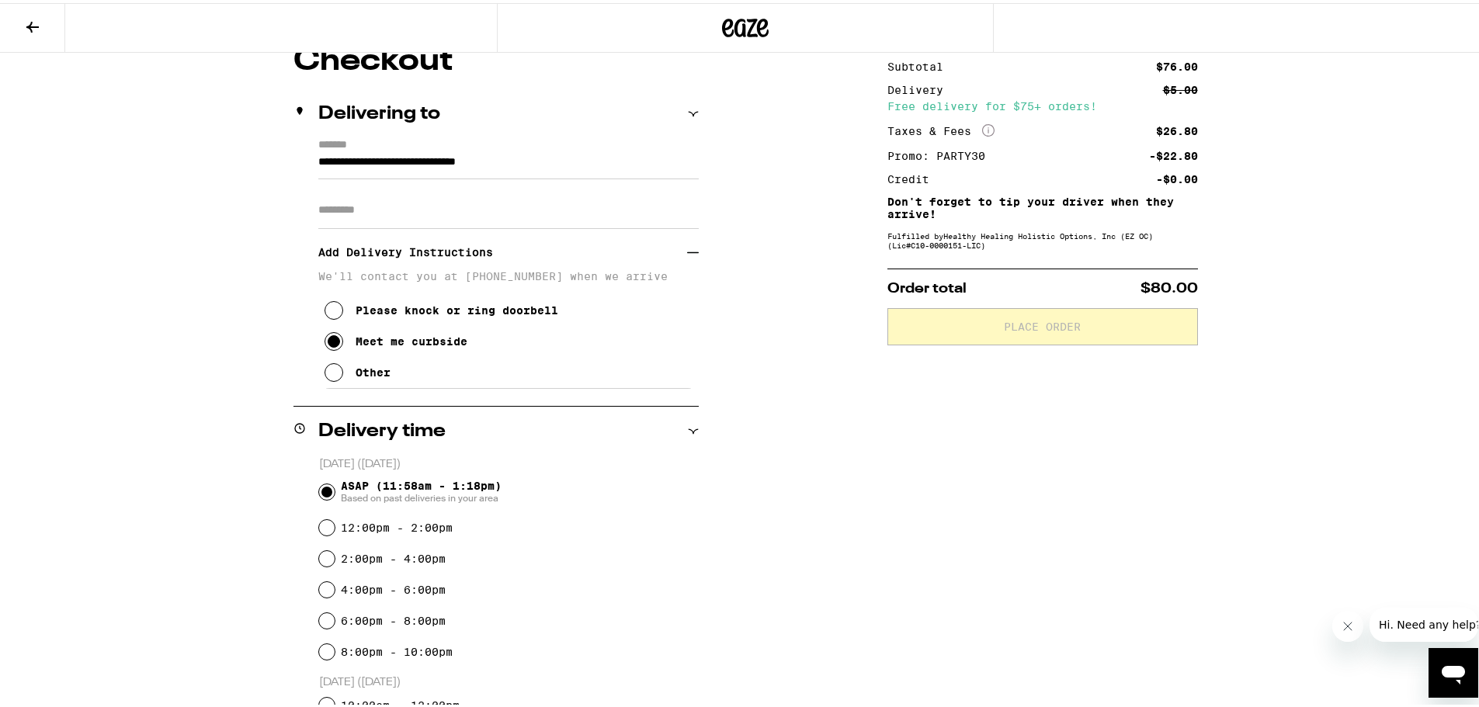
click at [1018, 571] on div "Subtotal $76.00 Delivery $5.00 Free delivery for $75+ orders! Taxes & Fees More…" at bounding box center [1042, 647] width 311 height 1208
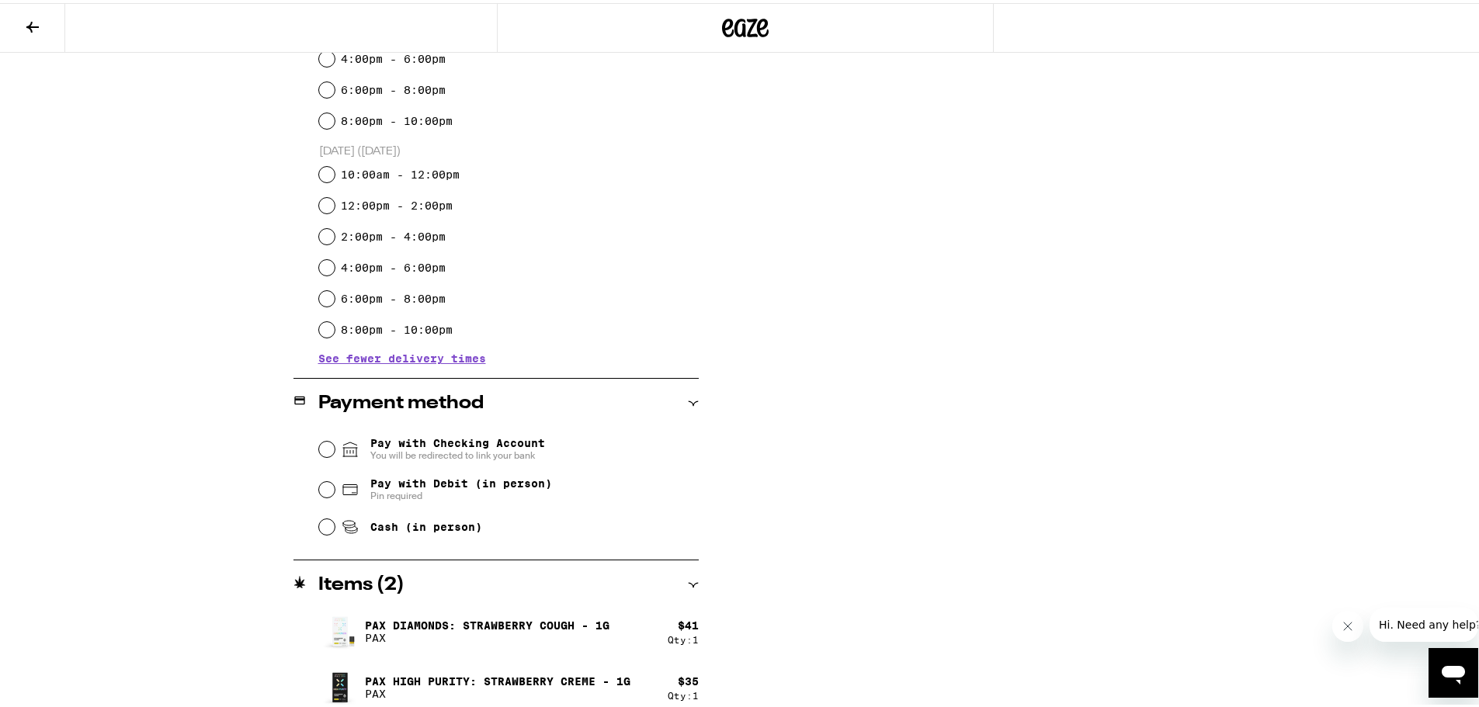
scroll to position [689, 0]
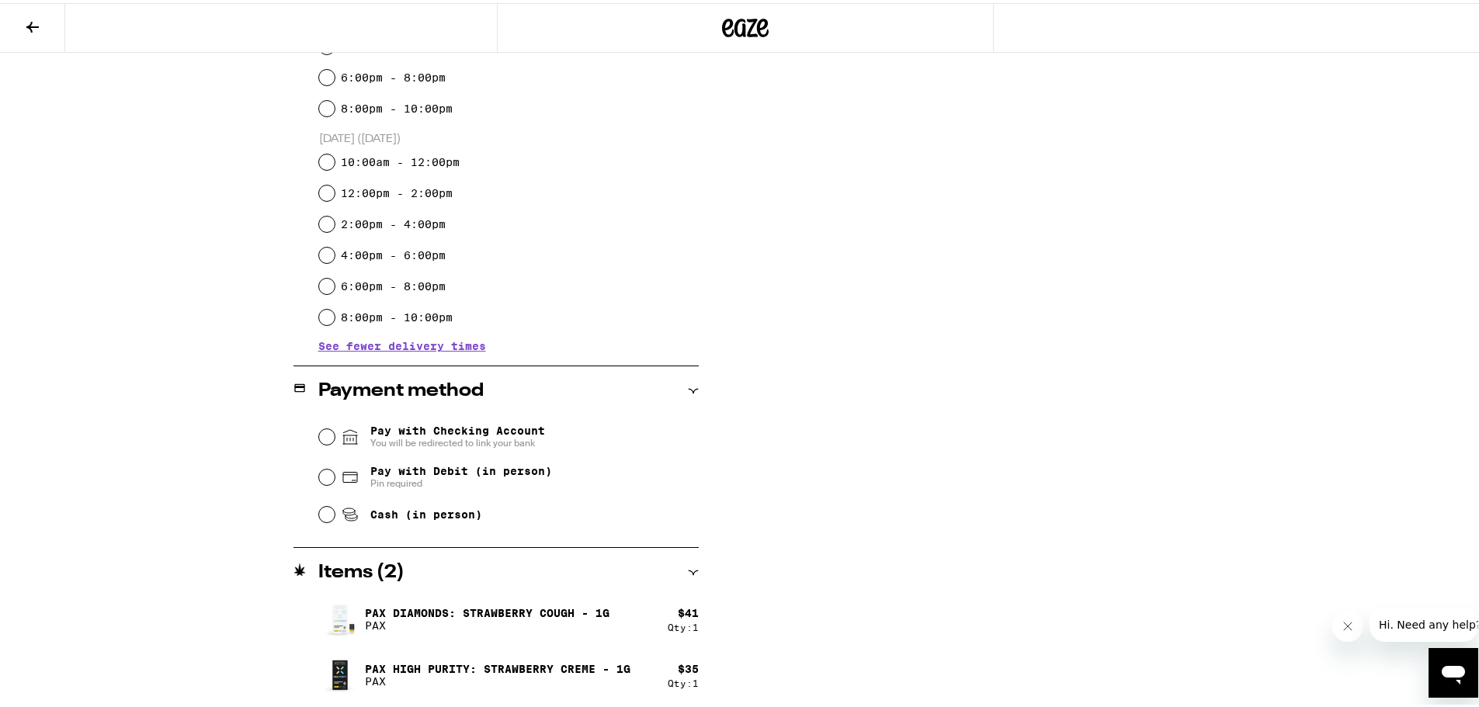
click at [158, 352] on div "**********" at bounding box center [745, 9] width 1490 height 1396
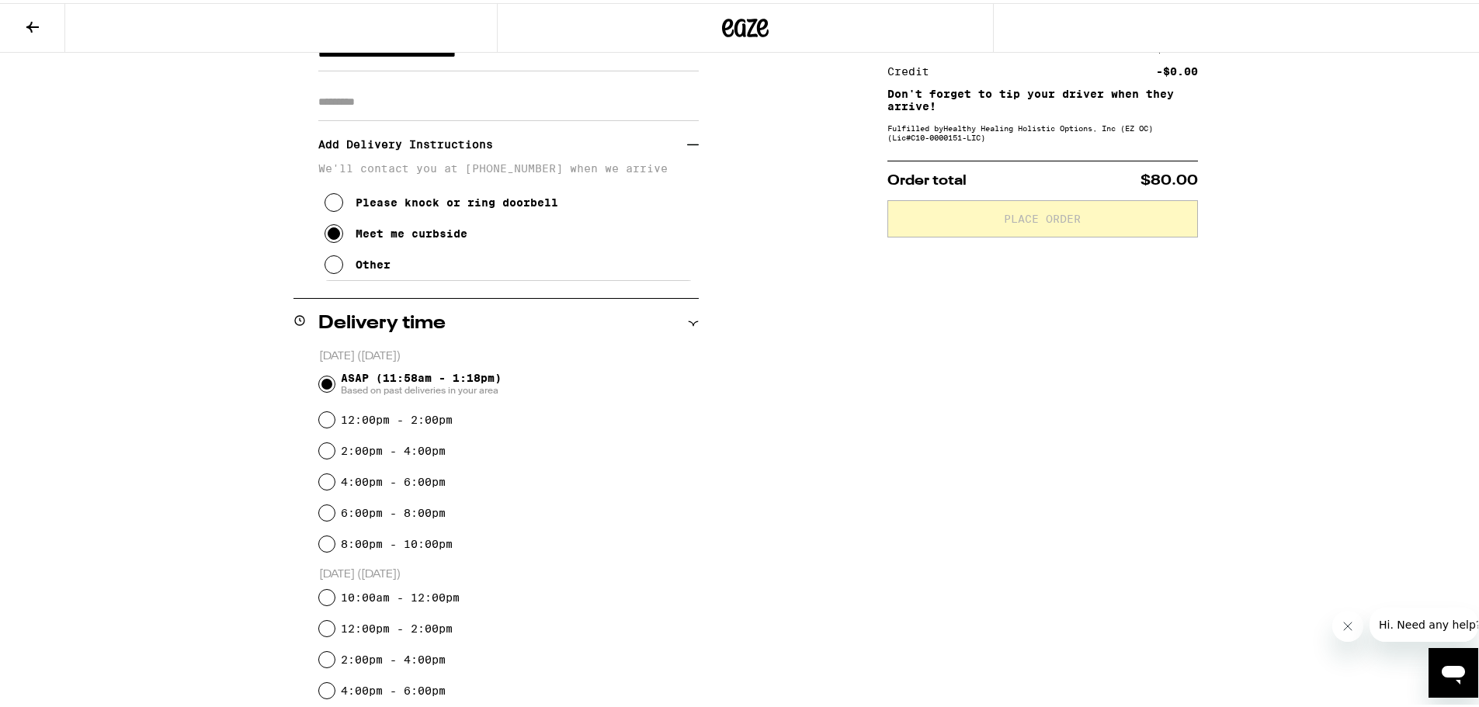
scroll to position [0, 0]
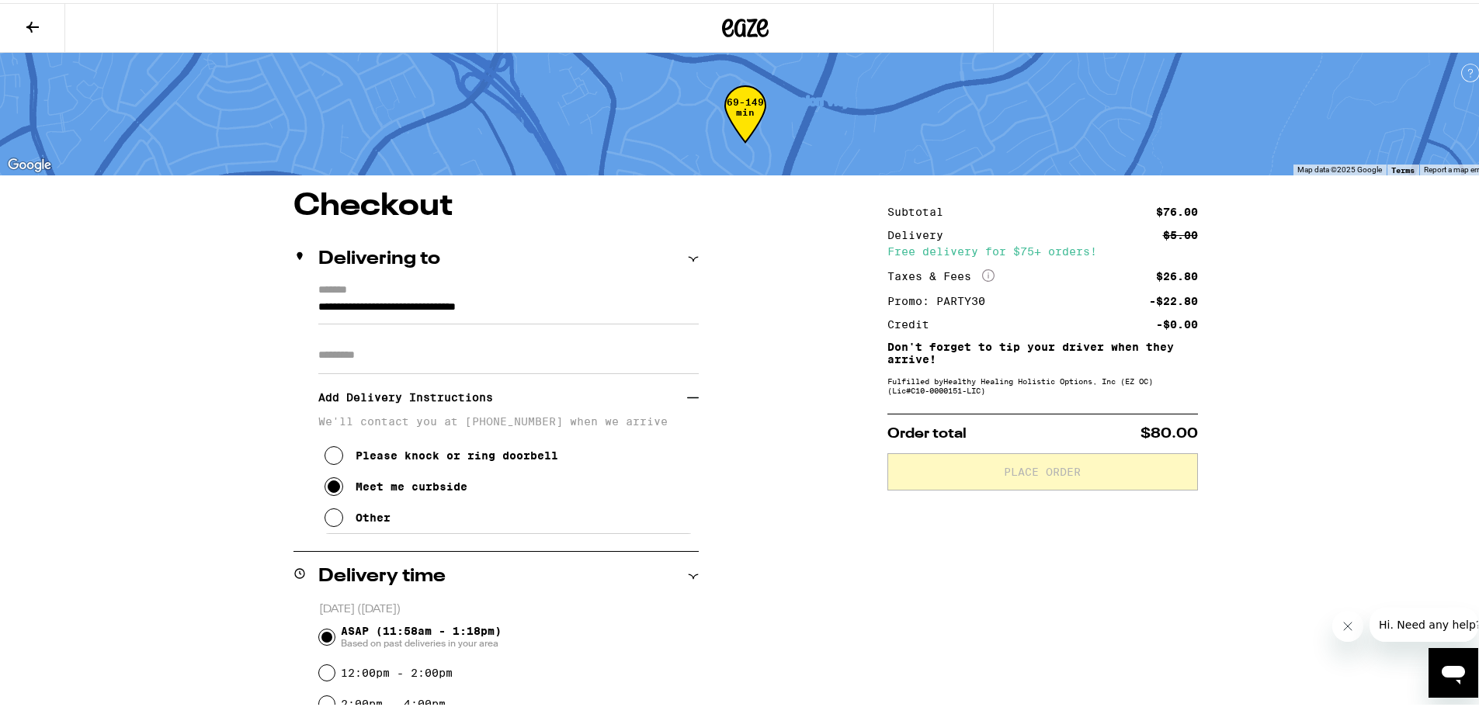
click at [122, 316] on div "**********" at bounding box center [745, 698] width 1490 height 1396
